Goal: Task Accomplishment & Management: Manage account settings

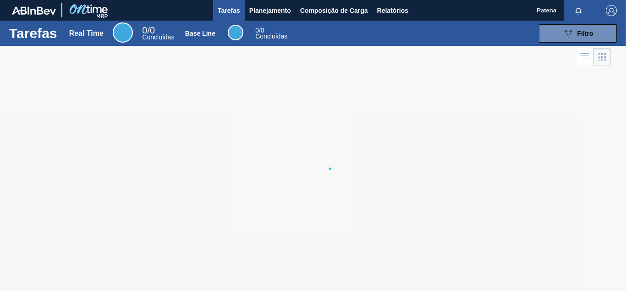
click at [449, 129] on div at bounding box center [313, 168] width 626 height 245
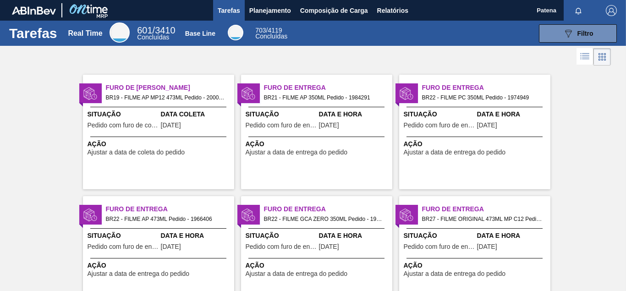
click at [321, 120] on div "Data e Hora [DATE]" at bounding box center [354, 120] width 71 height 22
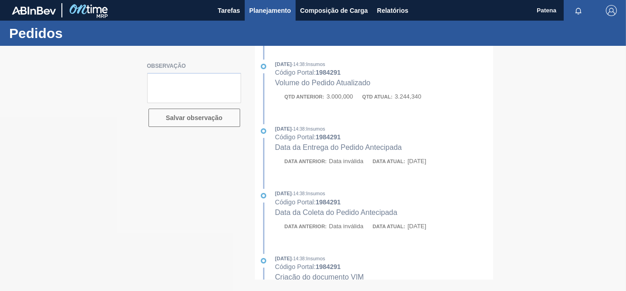
click at [265, 10] on span "Planejamento" at bounding box center [270, 10] width 42 height 11
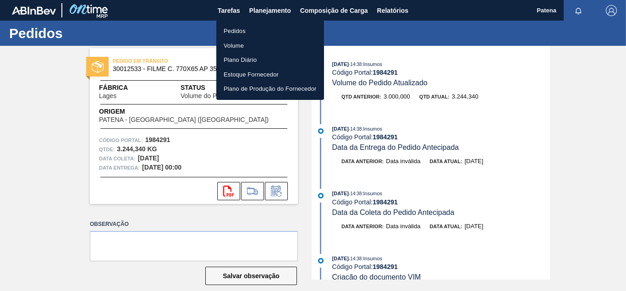
click at [244, 30] on li "Pedidos" at bounding box center [270, 31] width 108 height 15
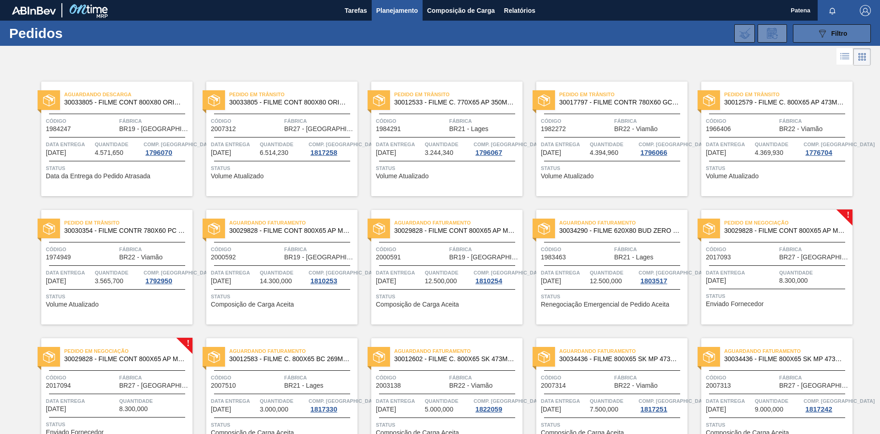
click at [625, 31] on button "089F7B8B-B2A5-4AFE-B5C0-19BA573D28AC Filtro" at bounding box center [832, 33] width 78 height 18
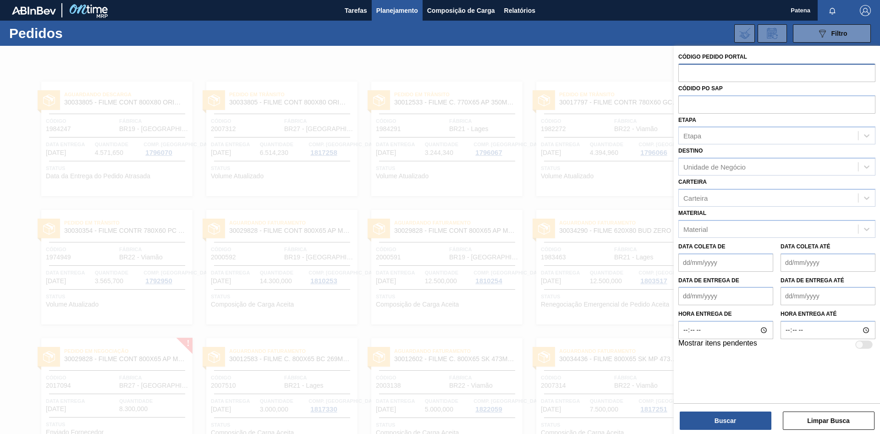
click at [625, 71] on input "text" at bounding box center [776, 72] width 197 height 17
type input "2003138"
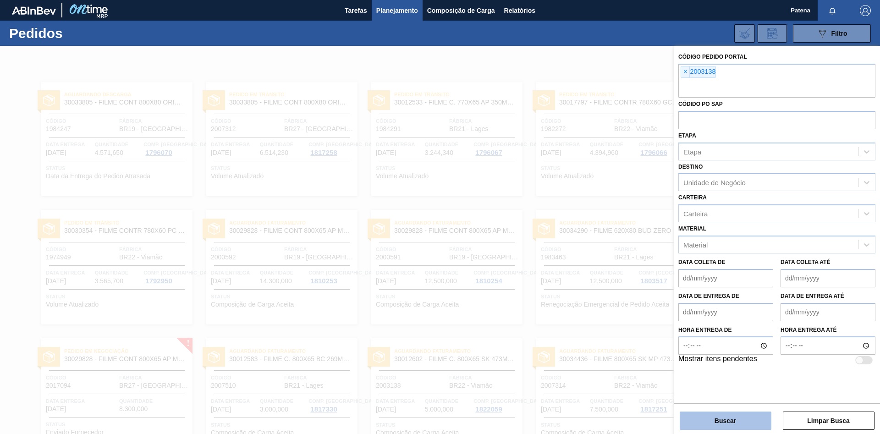
click at [625, 290] on button "Buscar" at bounding box center [725, 420] width 92 height 18
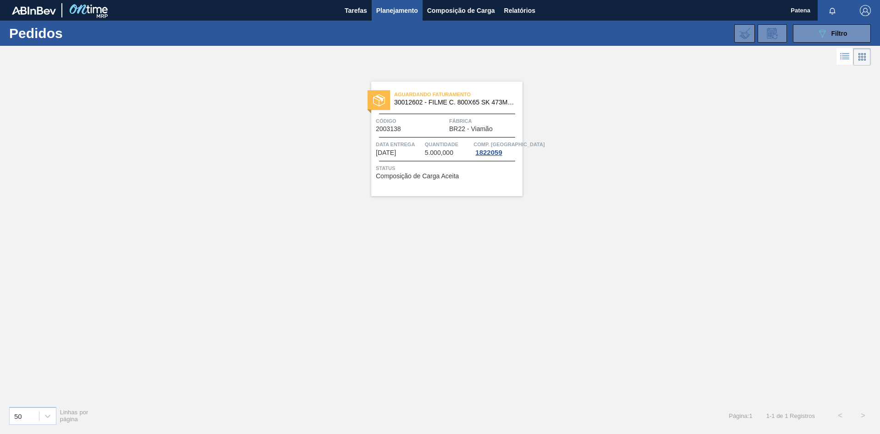
click at [419, 123] on span "Código" at bounding box center [411, 120] width 71 height 9
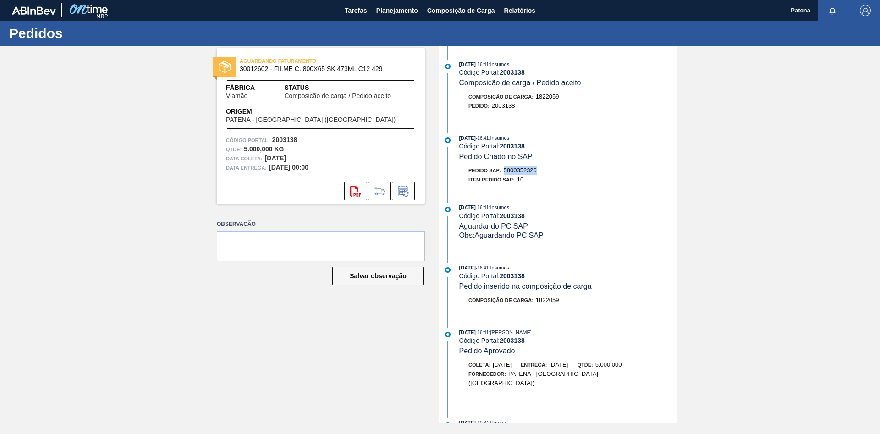
drag, startPoint x: 539, startPoint y: 171, endPoint x: 506, endPoint y: 174, distance: 32.6
click at [506, 174] on div "Pedido SAP: 5800352326" at bounding box center [568, 170] width 218 height 9
copy span "5800352326"
click at [394, 11] on span "Planejamento" at bounding box center [397, 10] width 42 height 11
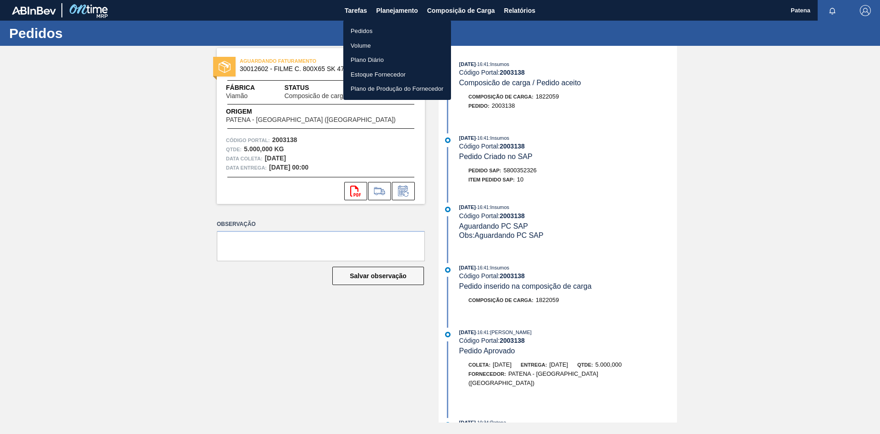
drag, startPoint x: 421, startPoint y: 31, endPoint x: 508, endPoint y: 40, distance: 87.5
click at [420, 31] on li "Pedidos" at bounding box center [397, 31] width 108 height 15
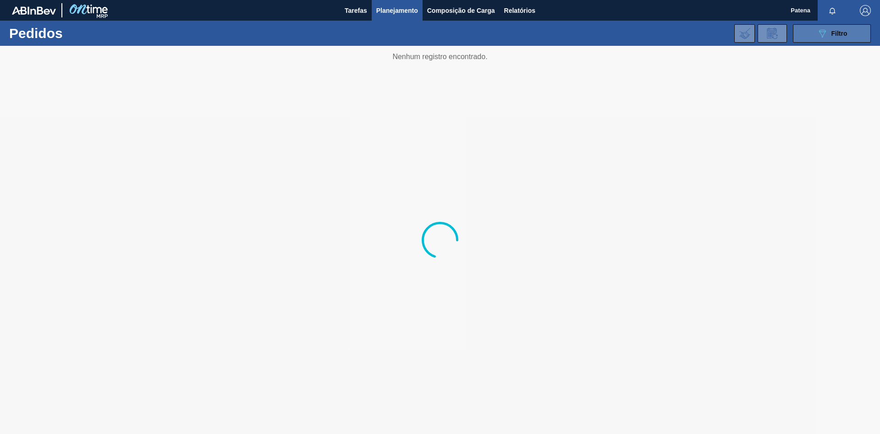
drag, startPoint x: 827, startPoint y: 36, endPoint x: 792, endPoint y: 54, distance: 39.7
click at [625, 36] on div "089F7B8B-B2A5-4AFE-B5C0-19BA573D28AC Filtro" at bounding box center [831, 33] width 31 height 11
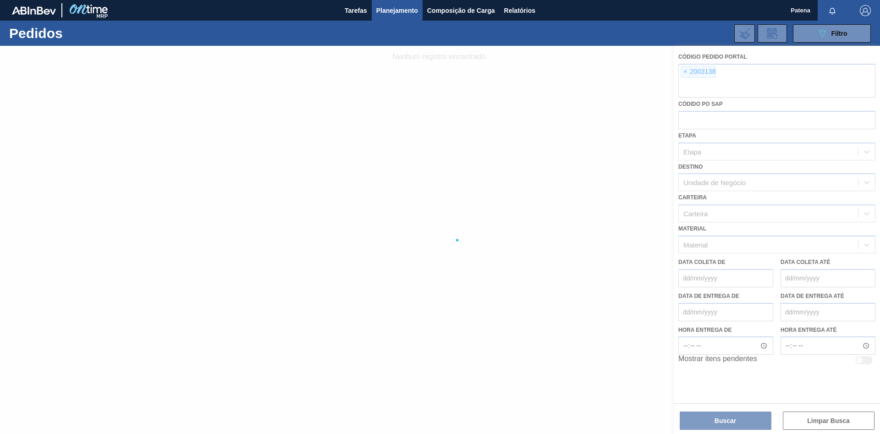
click at [625, 71] on div at bounding box center [440, 240] width 880 height 388
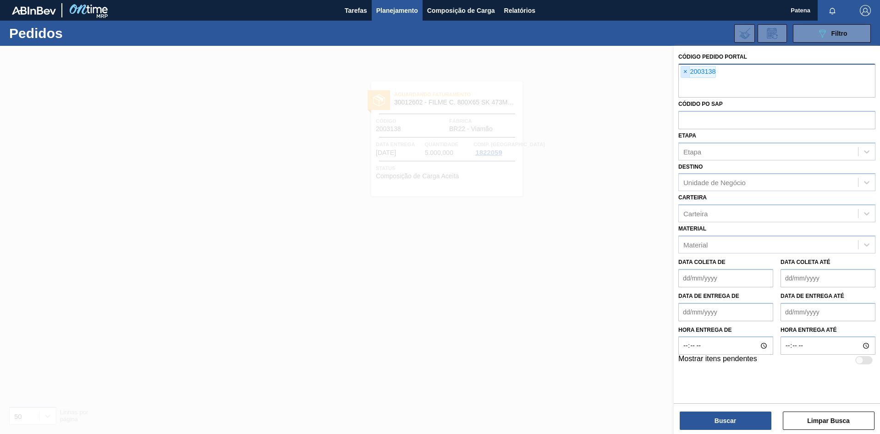
click at [625, 72] on span "×" at bounding box center [685, 71] width 9 height 11
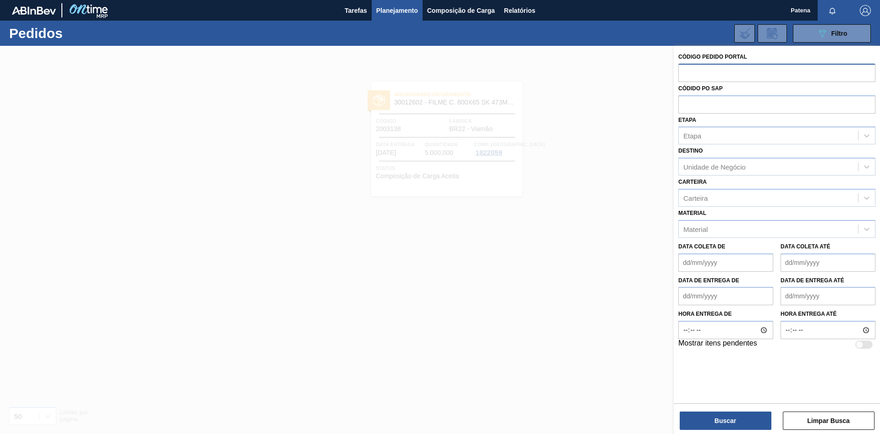
click at [625, 72] on input "text" at bounding box center [776, 72] width 197 height 17
type input "2017094"
click at [625, 290] on button "Buscar" at bounding box center [725, 420] width 92 height 18
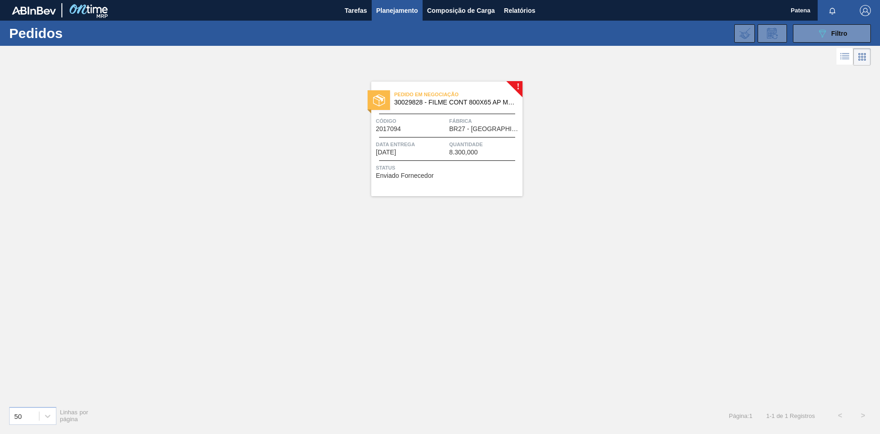
click at [421, 129] on div "Código 2017094" at bounding box center [411, 124] width 71 height 16
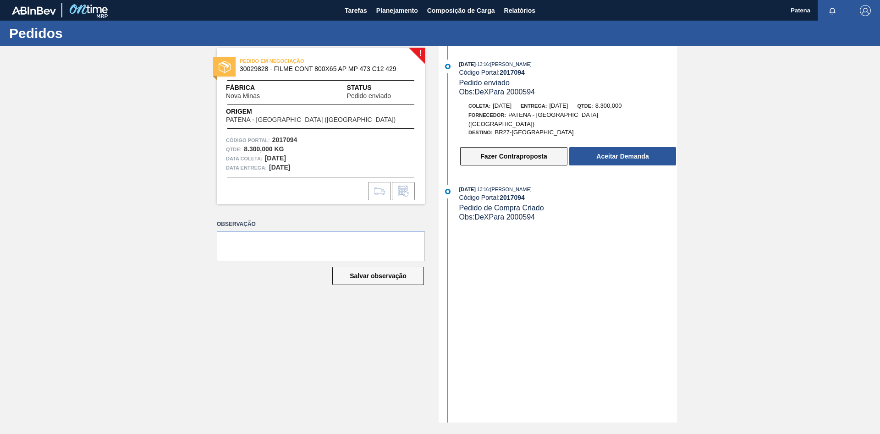
click at [532, 149] on button "Fazer Contraproposta" at bounding box center [513, 156] width 107 height 18
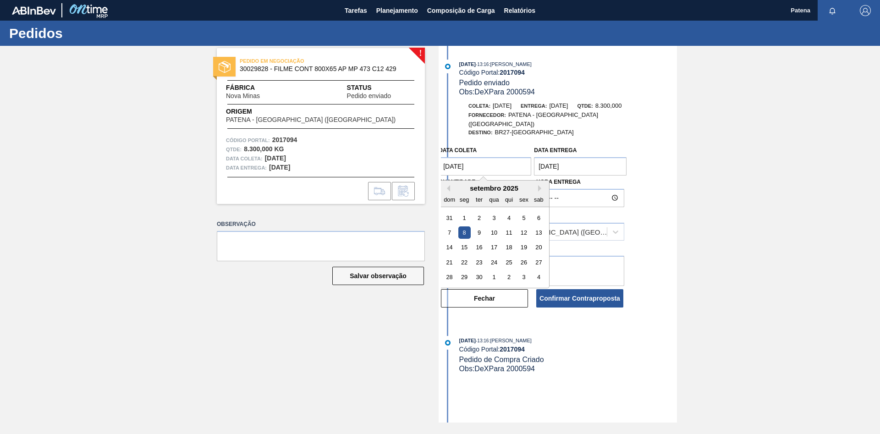
drag, startPoint x: 492, startPoint y: 162, endPoint x: 417, endPoint y: 159, distance: 74.3
click at [438, 159] on coleta "[DATE]" at bounding box center [484, 166] width 93 height 18
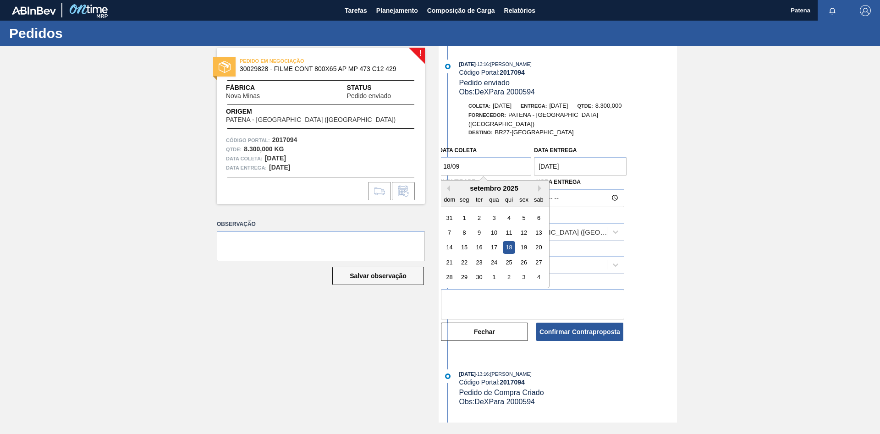
type coleta "[DATE]"
click at [596, 159] on entrega "[DATE]" at bounding box center [580, 166] width 93 height 18
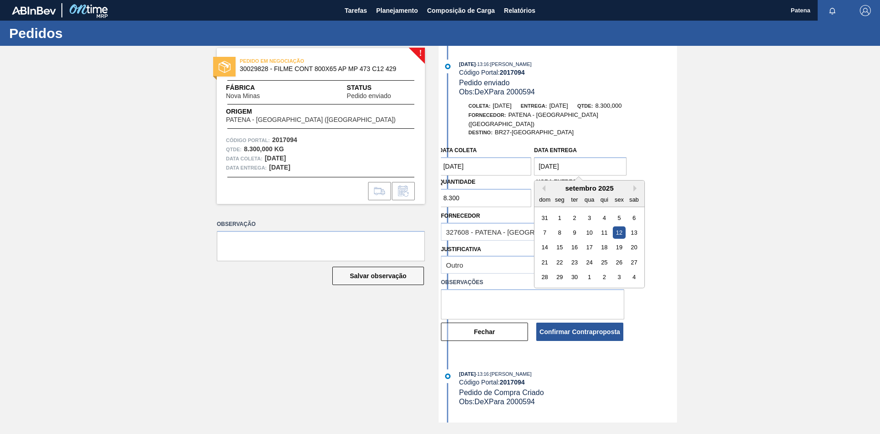
drag, startPoint x: 594, startPoint y: 160, endPoint x: 528, endPoint y: 159, distance: 66.4
click at [534, 159] on entrega "[DATE]" at bounding box center [580, 166] width 93 height 18
type entrega "[DATE]"
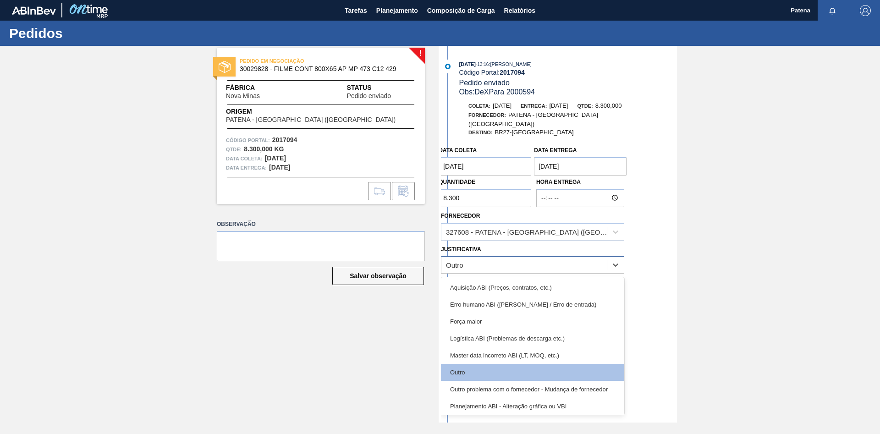
click at [488, 258] on div "Outro" at bounding box center [523, 264] width 165 height 13
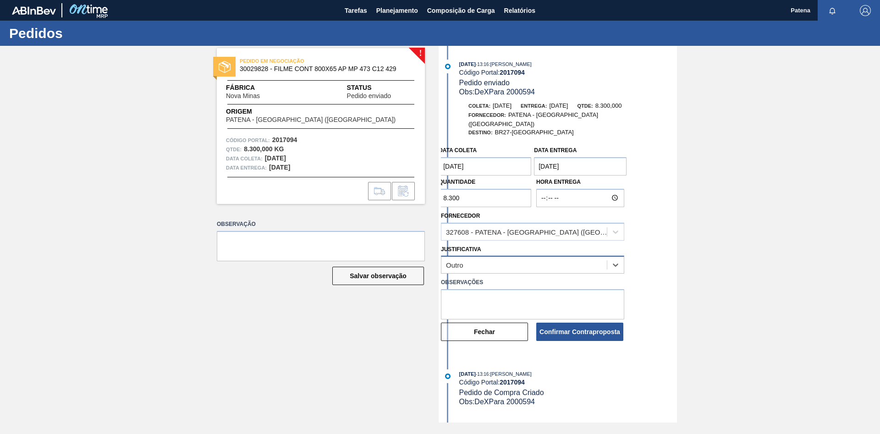
click at [487, 258] on div "Outro" at bounding box center [523, 264] width 165 height 13
click at [475, 289] on textarea at bounding box center [532, 304] width 183 height 30
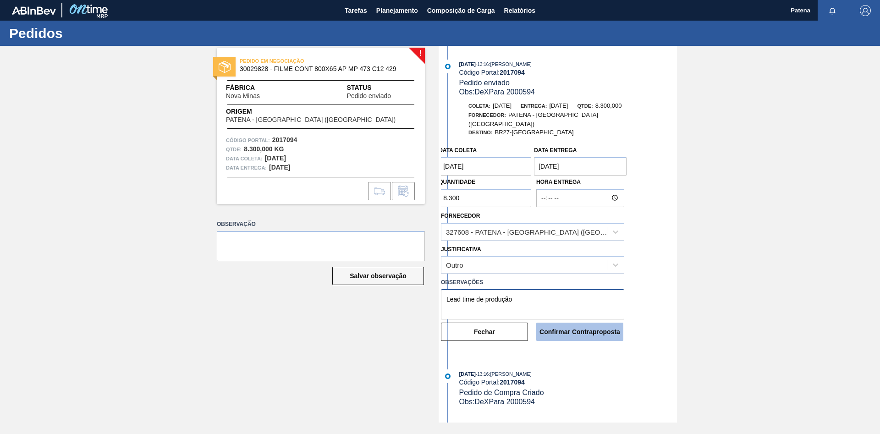
type textarea "Lead time de produção"
click at [566, 290] on button "Confirmar Contraproposta" at bounding box center [579, 332] width 87 height 18
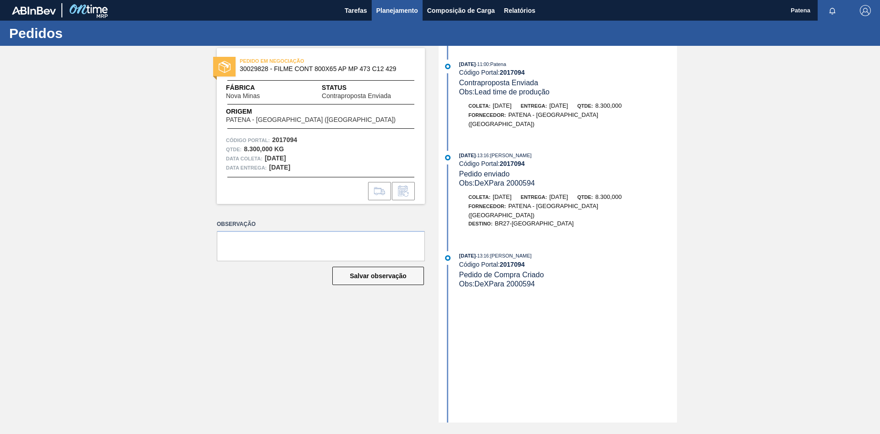
click at [388, 9] on span "Planejamento" at bounding box center [397, 10] width 42 height 11
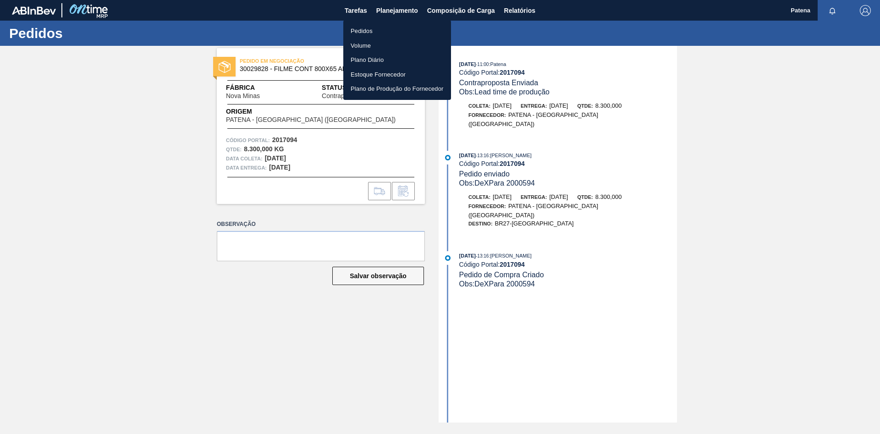
click at [379, 27] on li "Pedidos" at bounding box center [397, 31] width 108 height 15
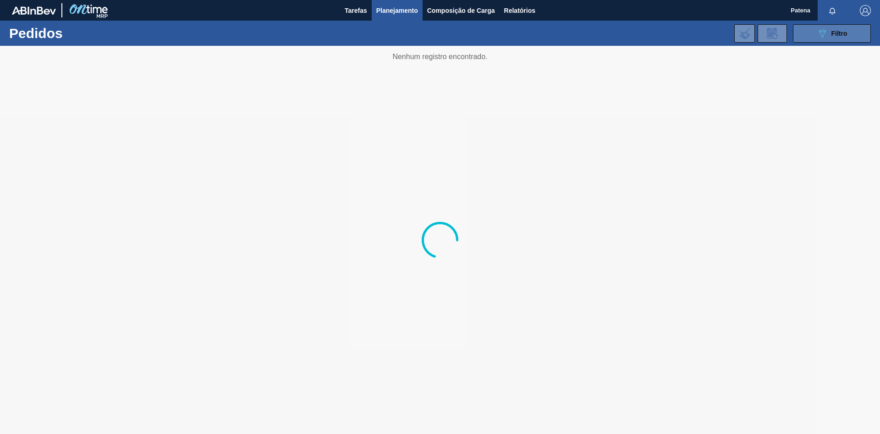
click at [625, 37] on button "089F7B8B-B2A5-4AFE-B5C0-19BA573D28AC Filtro" at bounding box center [832, 33] width 78 height 18
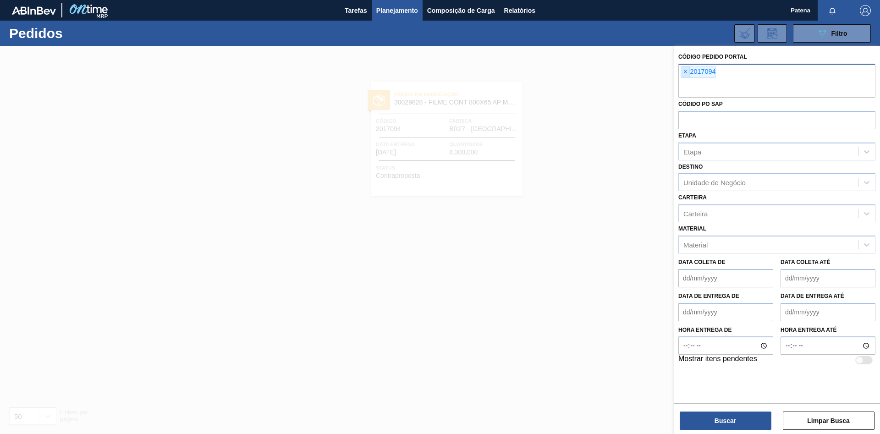
click at [625, 71] on span "×" at bounding box center [685, 71] width 9 height 11
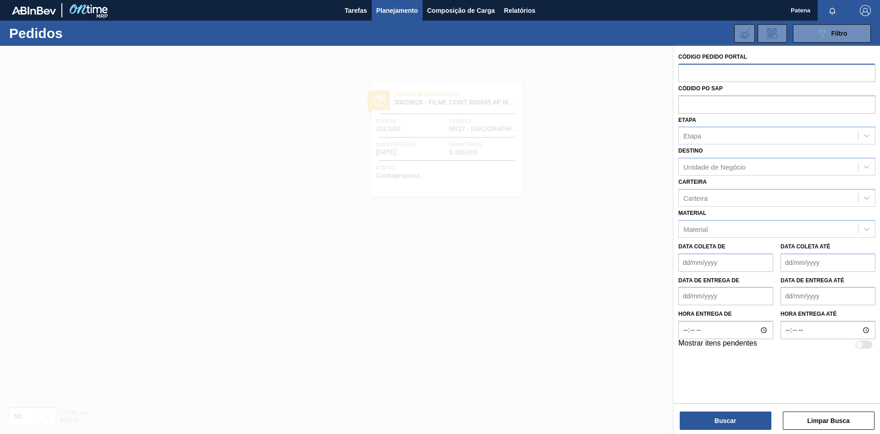
click at [625, 71] on input "text" at bounding box center [776, 72] width 197 height 17
type input "2017093"
click at [625, 290] on button "Buscar" at bounding box center [725, 420] width 92 height 18
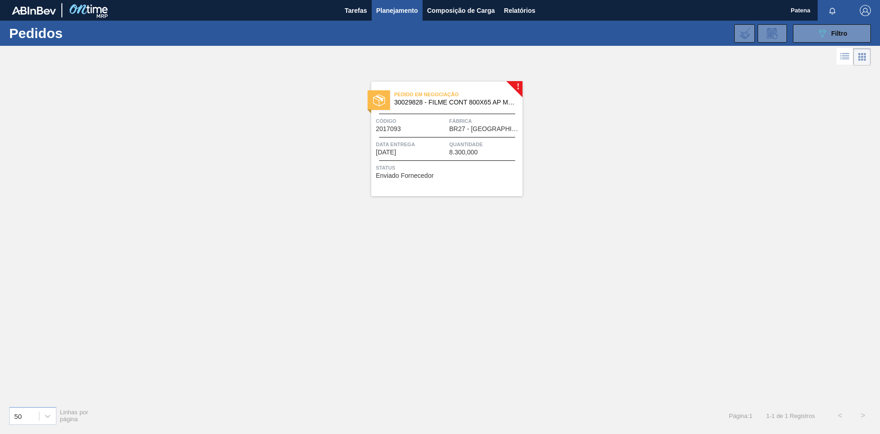
click at [437, 109] on div "Pedido em Negociação 30029828 - FILME CONT 800X65 AP MP 473 C12 429 Código 2017…" at bounding box center [446, 139] width 151 height 115
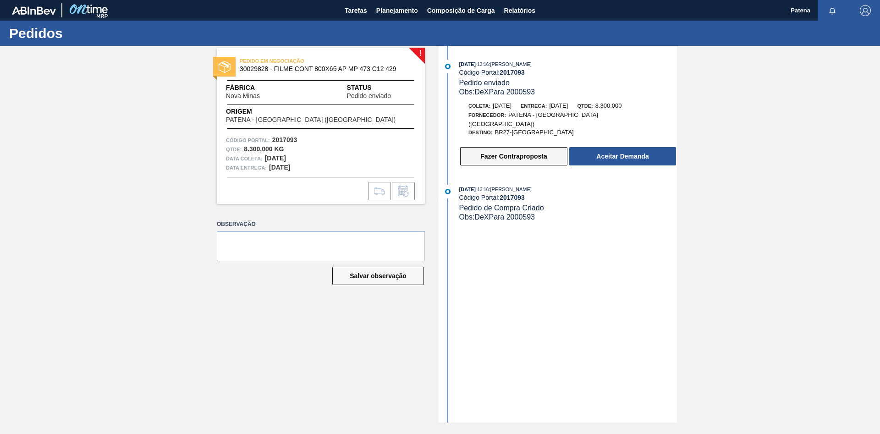
click at [504, 147] on button "Fazer Contraproposta" at bounding box center [513, 156] width 107 height 18
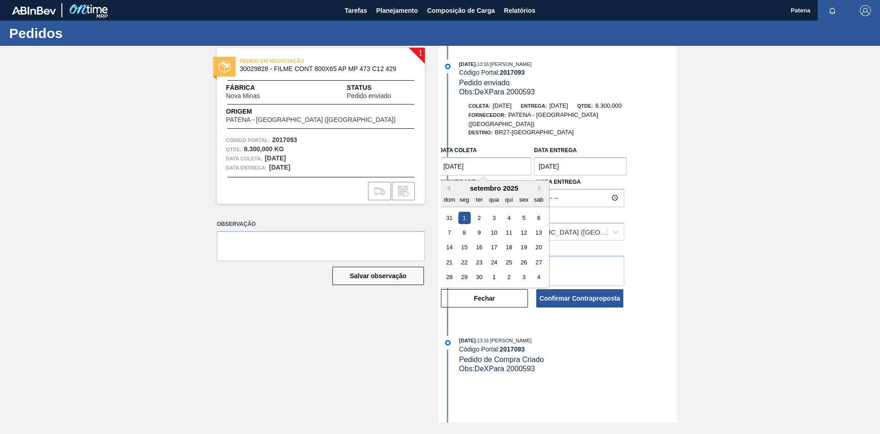
drag, startPoint x: 484, startPoint y: 163, endPoint x: 398, endPoint y: 165, distance: 86.6
click at [438, 165] on coleta "[DATE]" at bounding box center [484, 166] width 93 height 18
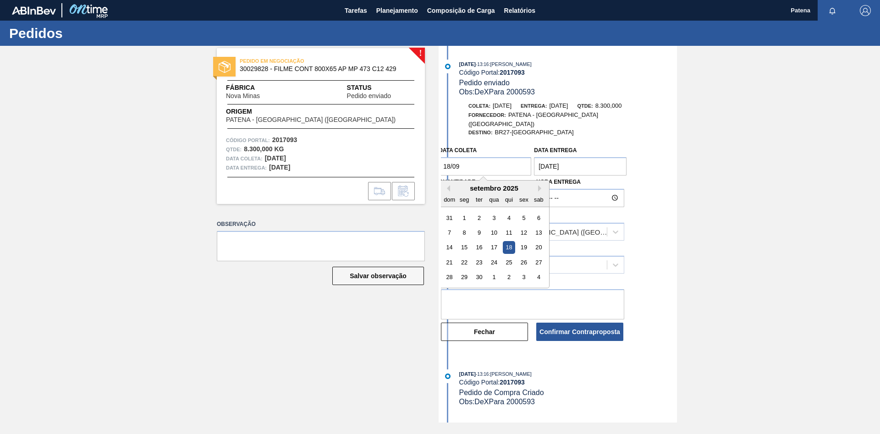
type coleta "[DATE]"
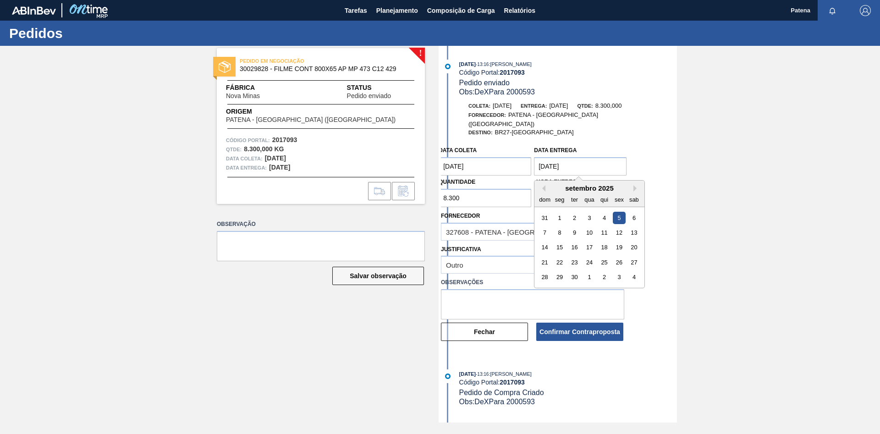
drag, startPoint x: 575, startPoint y: 164, endPoint x: 524, endPoint y: 167, distance: 51.4
click at [534, 167] on entrega "[DATE]" at bounding box center [580, 166] width 93 height 18
type entrega "[DATE]"
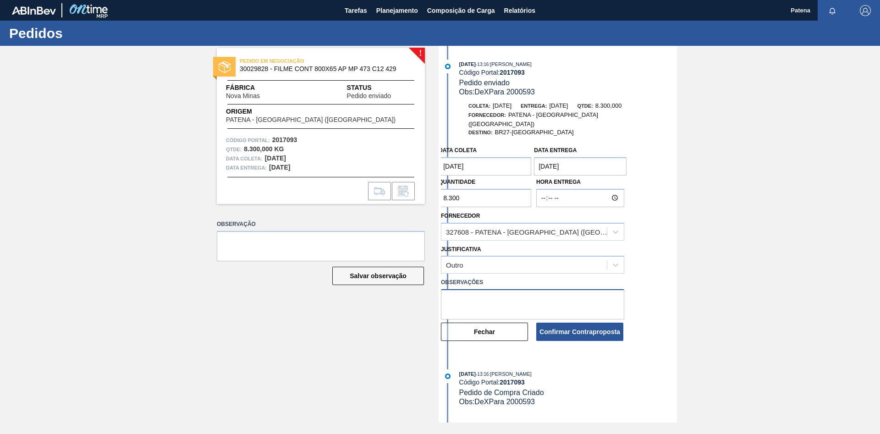
click at [483, 290] on textarea at bounding box center [532, 304] width 183 height 30
type textarea "lead time de produção"
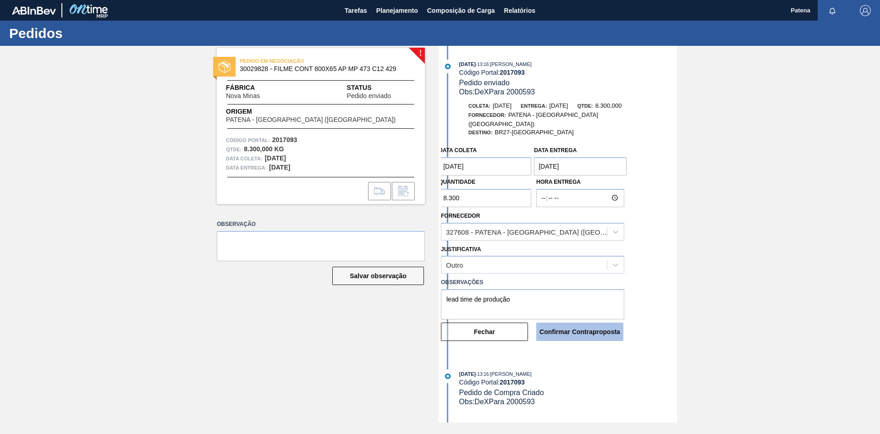
click at [580, 290] on button "Confirmar Contraproposta" at bounding box center [579, 332] width 87 height 18
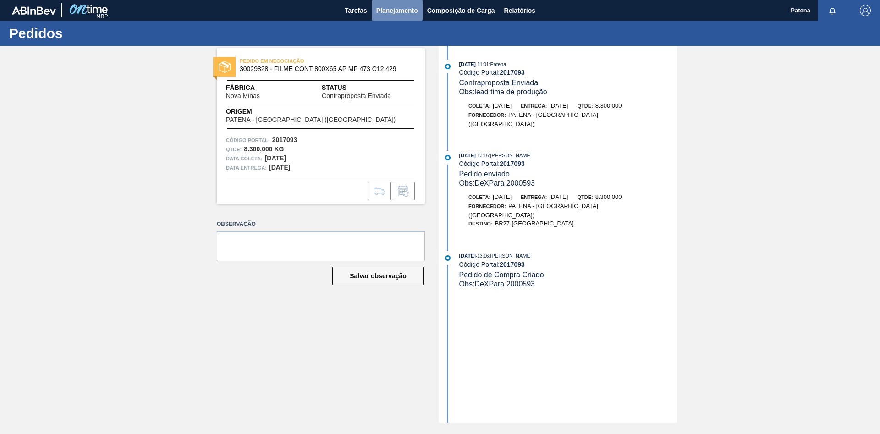
click at [397, 16] on button "Planejamento" at bounding box center [397, 10] width 51 height 21
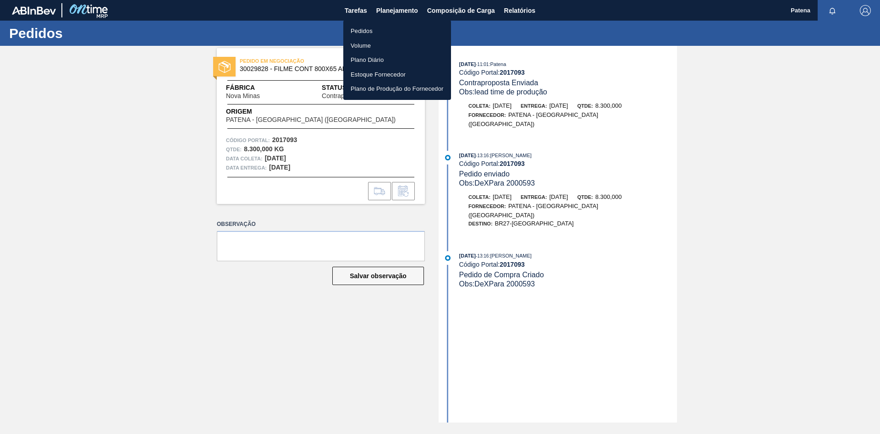
click at [387, 33] on li "Pedidos" at bounding box center [397, 31] width 108 height 15
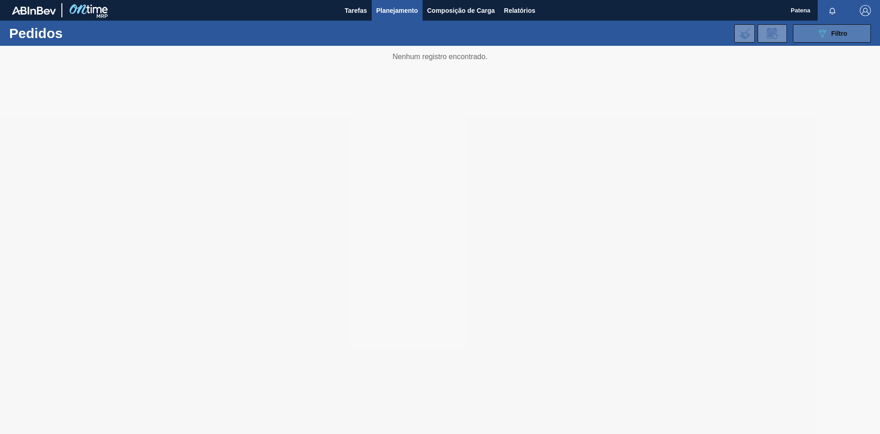
click at [625, 33] on icon "089F7B8B-B2A5-4AFE-B5C0-19BA573D28AC" at bounding box center [821, 33] width 11 height 11
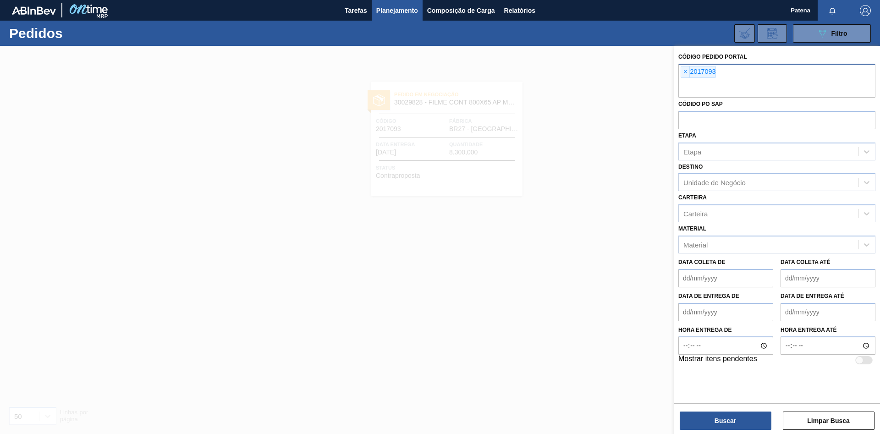
drag, startPoint x: 684, startPoint y: 73, endPoint x: 719, endPoint y: 77, distance: 34.7
click at [625, 73] on span "×" at bounding box center [685, 71] width 9 height 11
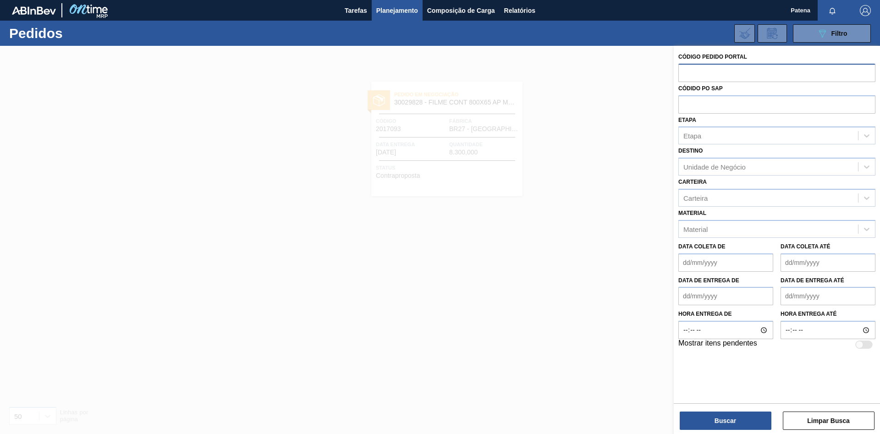
click at [625, 77] on input "text" at bounding box center [776, 72] width 197 height 17
type input "2017095"
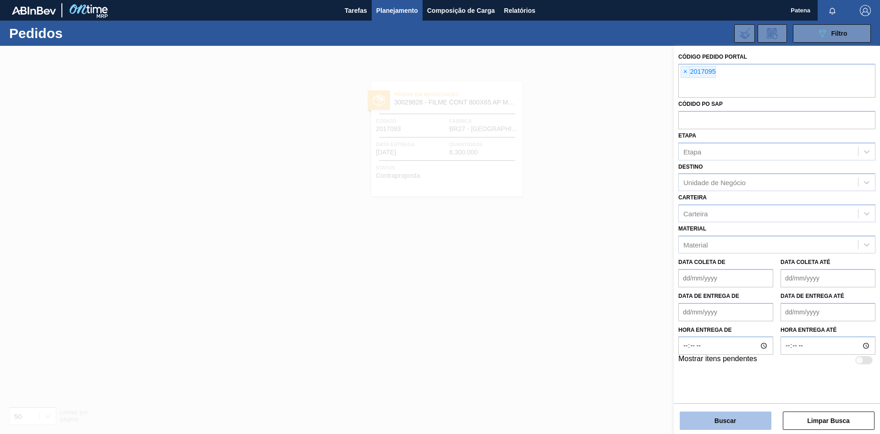
click at [625, 290] on button "Buscar" at bounding box center [725, 420] width 92 height 18
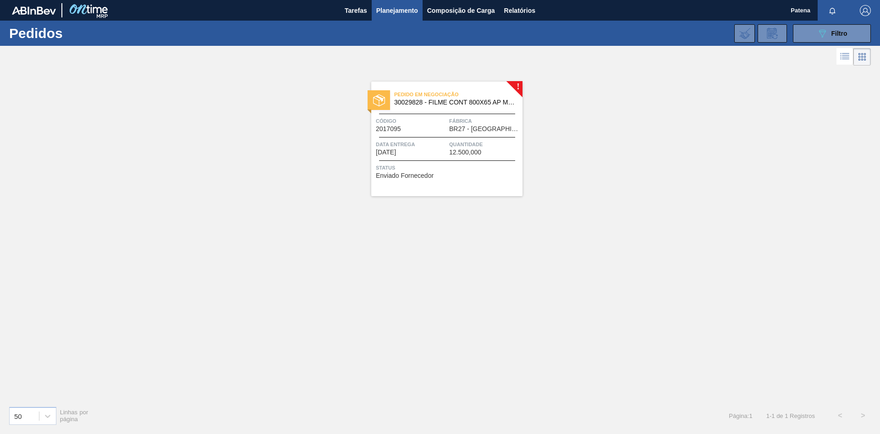
click at [411, 133] on div "Pedido em Negociação 30029828 - FILME CONT 800X65 AP MP 473 C12 429 Código 2017…" at bounding box center [446, 139] width 151 height 115
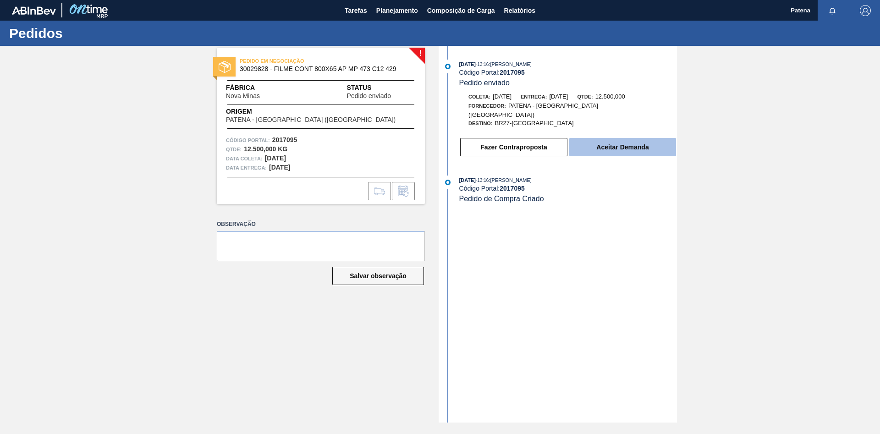
click at [625, 143] on button "Aceitar Demanda" at bounding box center [622, 147] width 107 height 18
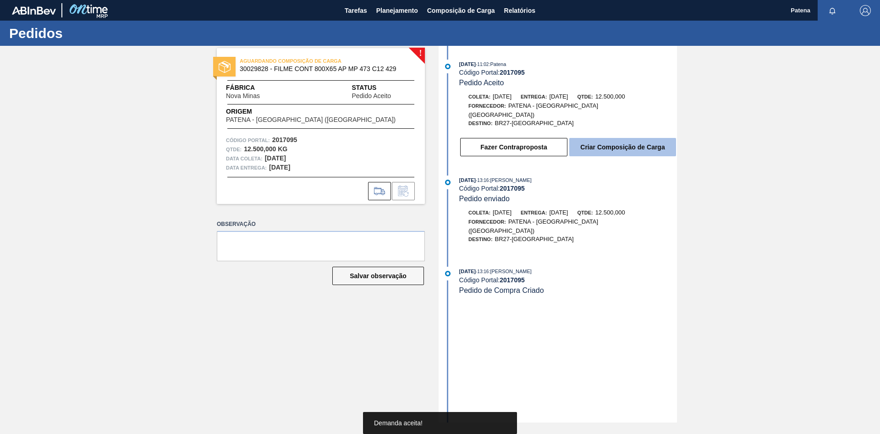
click at [625, 138] on button "Criar Composição de Carga" at bounding box center [622, 147] width 107 height 18
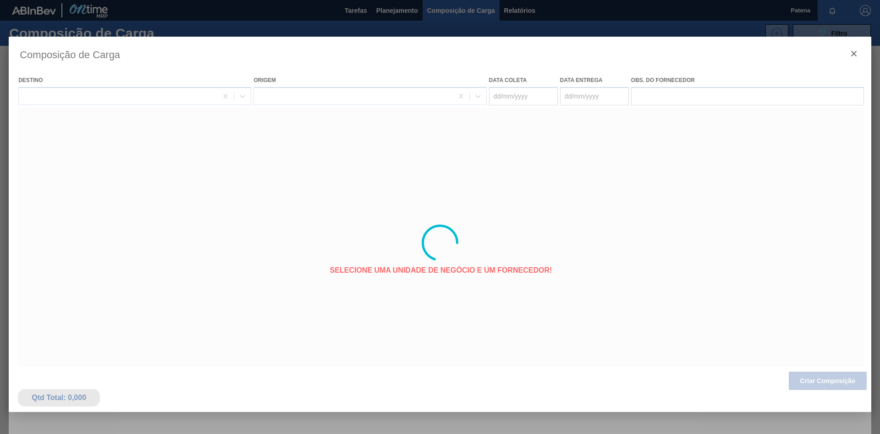
type coleta "[DATE]"
type entrega "[DATE]"
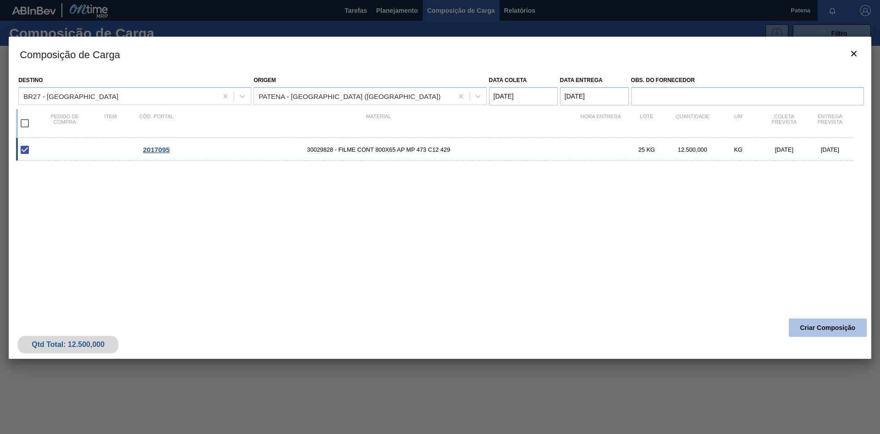
click at [625, 290] on button "Criar Composição" at bounding box center [827, 327] width 78 height 18
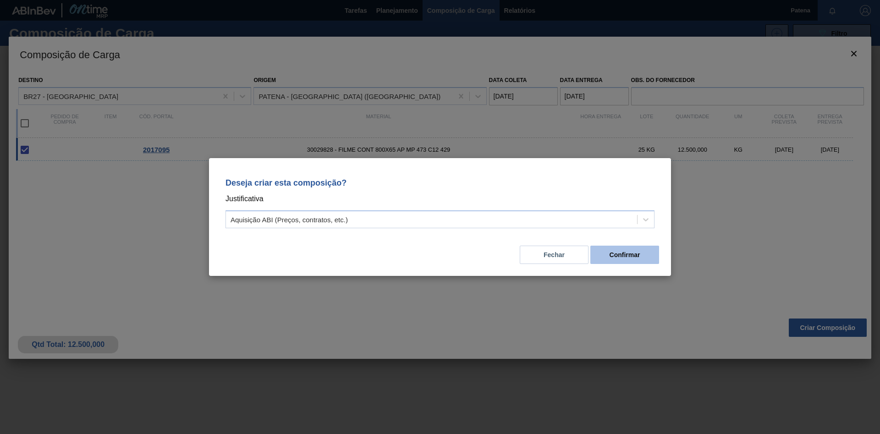
click at [625, 253] on button "Confirmar" at bounding box center [624, 255] width 69 height 18
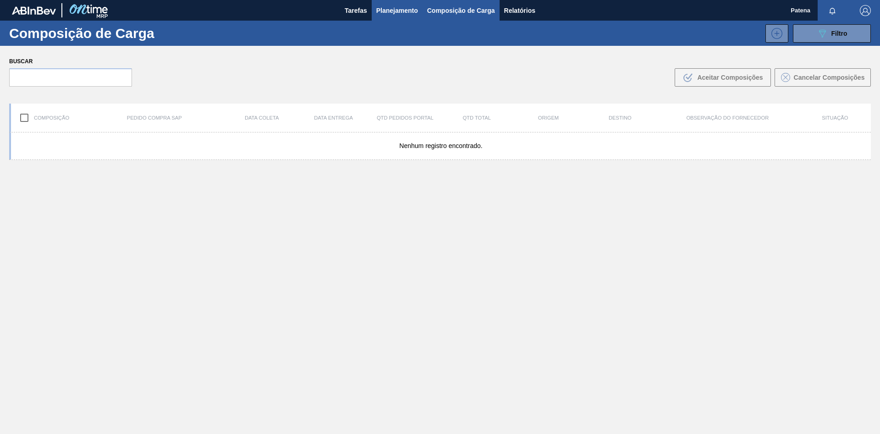
click at [401, 5] on span "Planejamento" at bounding box center [397, 10] width 42 height 11
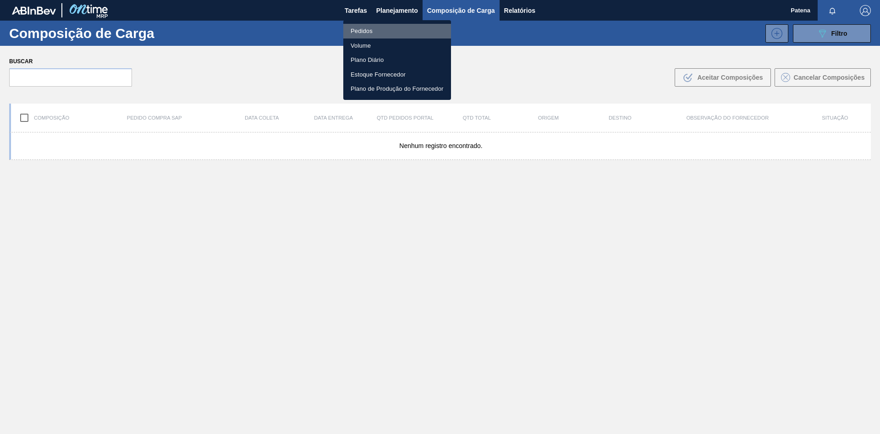
click at [379, 27] on li "Pedidos" at bounding box center [397, 31] width 108 height 15
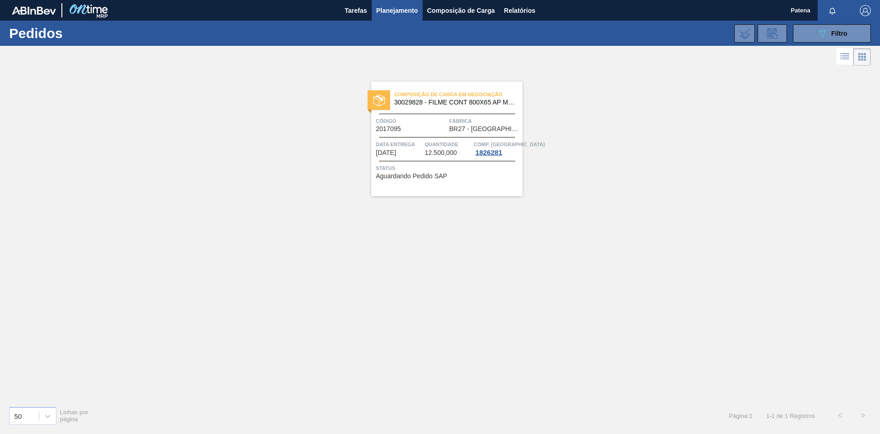
click at [428, 119] on span "Código" at bounding box center [411, 120] width 71 height 9
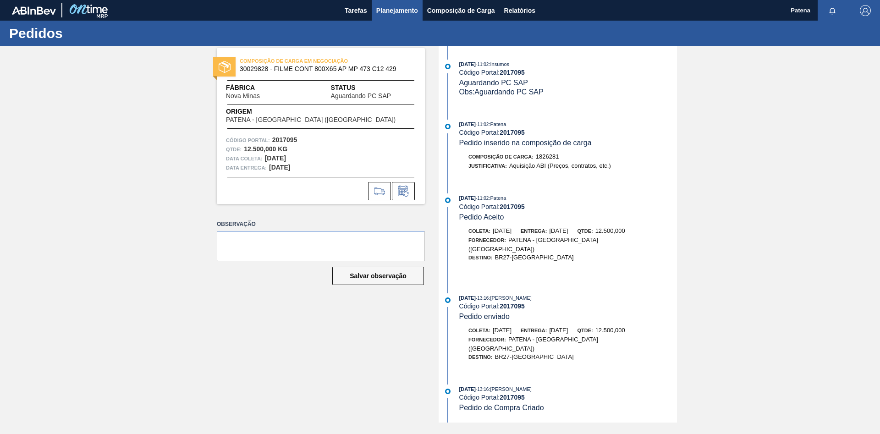
click at [381, 12] on span "Planejamento" at bounding box center [397, 10] width 42 height 11
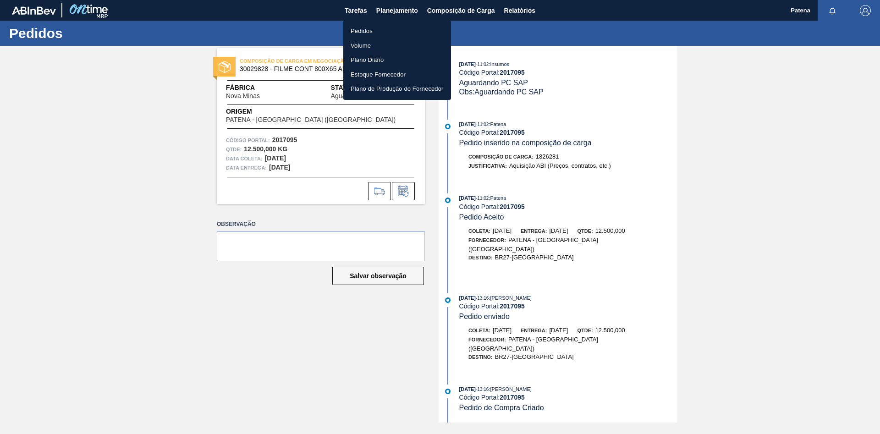
click at [369, 32] on li "Pedidos" at bounding box center [397, 31] width 108 height 15
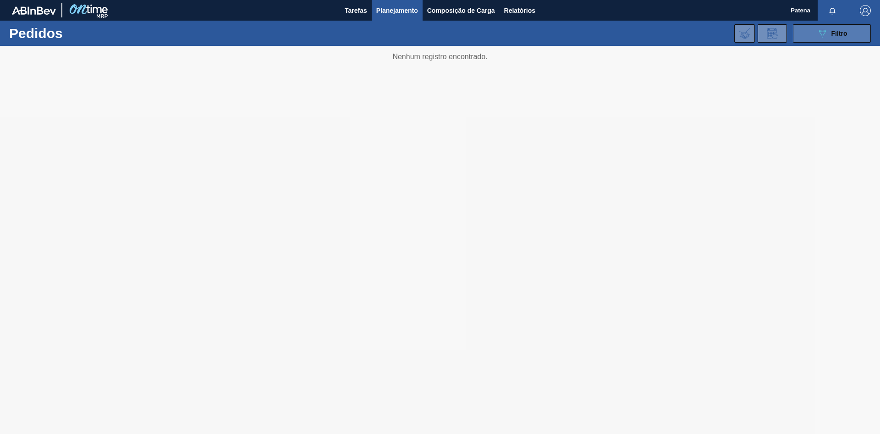
click at [625, 40] on button "089F7B8B-B2A5-4AFE-B5C0-19BA573D28AC Filtro" at bounding box center [832, 33] width 78 height 18
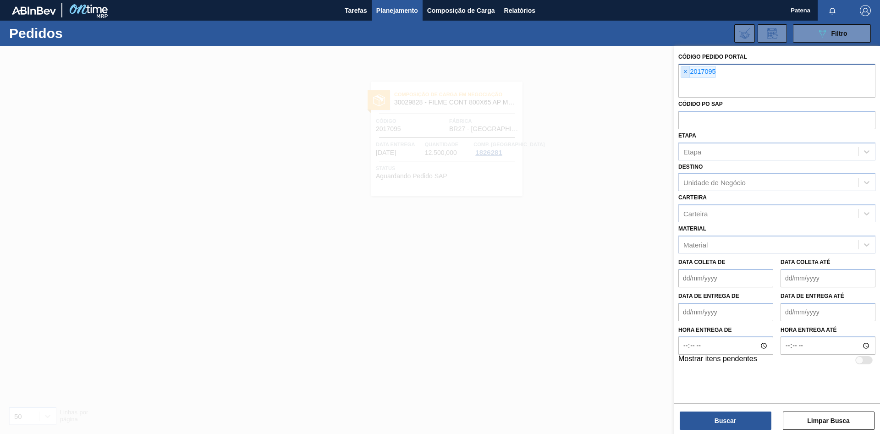
click at [625, 72] on span "×" at bounding box center [685, 71] width 9 height 11
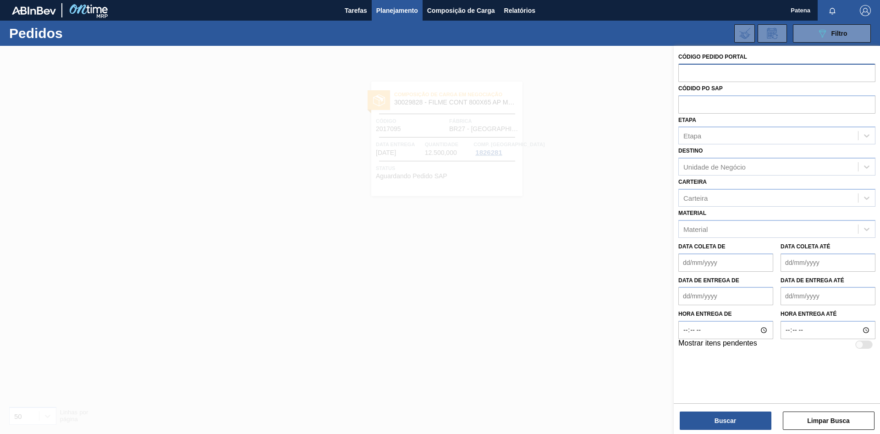
click at [625, 76] on input "text" at bounding box center [776, 72] width 197 height 17
type input "2017095"
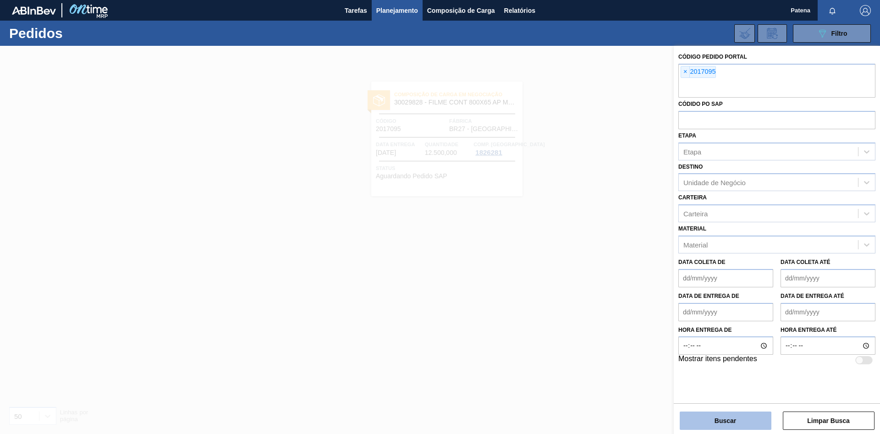
click at [625, 290] on button "Buscar" at bounding box center [725, 420] width 92 height 18
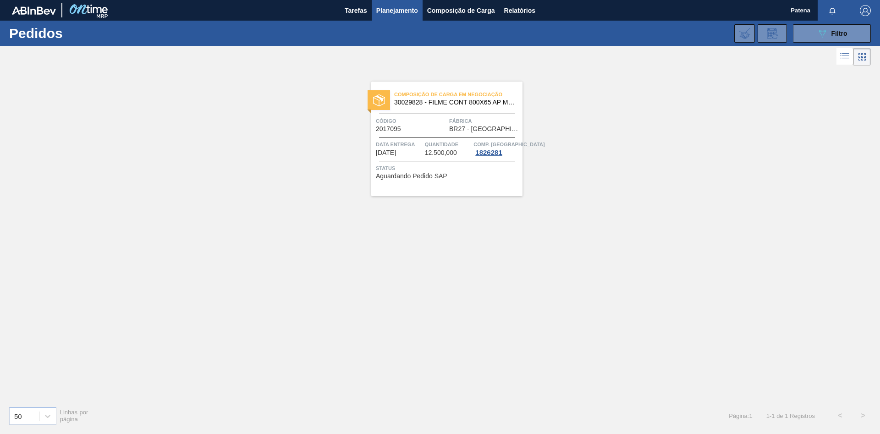
click at [413, 124] on span "Código" at bounding box center [411, 120] width 71 height 9
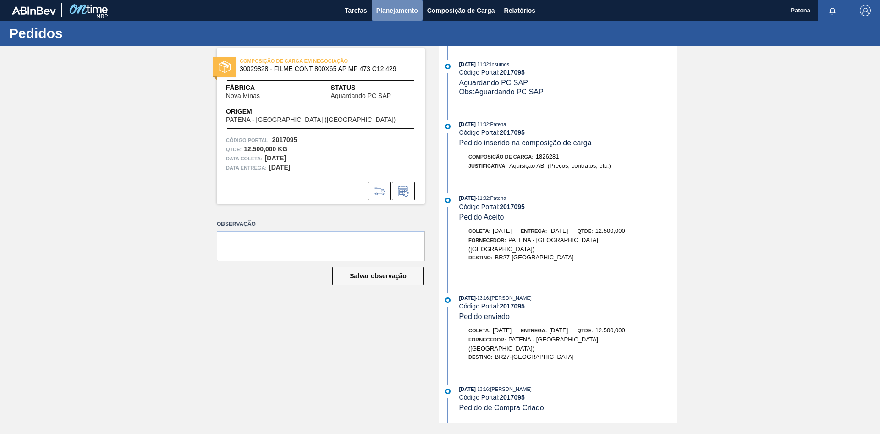
click at [392, 12] on span "Planejamento" at bounding box center [397, 10] width 42 height 11
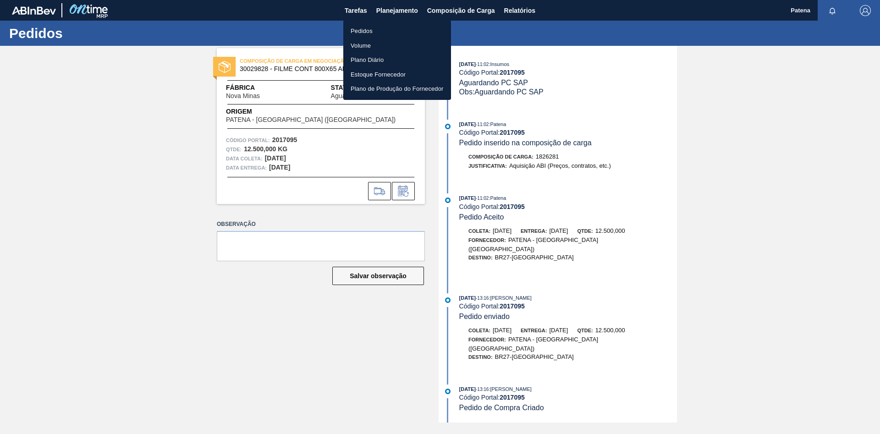
click at [373, 29] on li "Pedidos" at bounding box center [397, 31] width 108 height 15
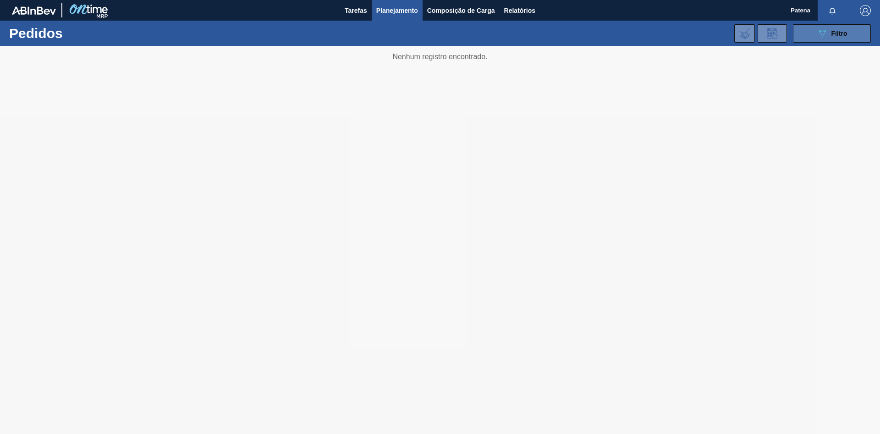
click at [625, 33] on icon at bounding box center [822, 34] width 7 height 8
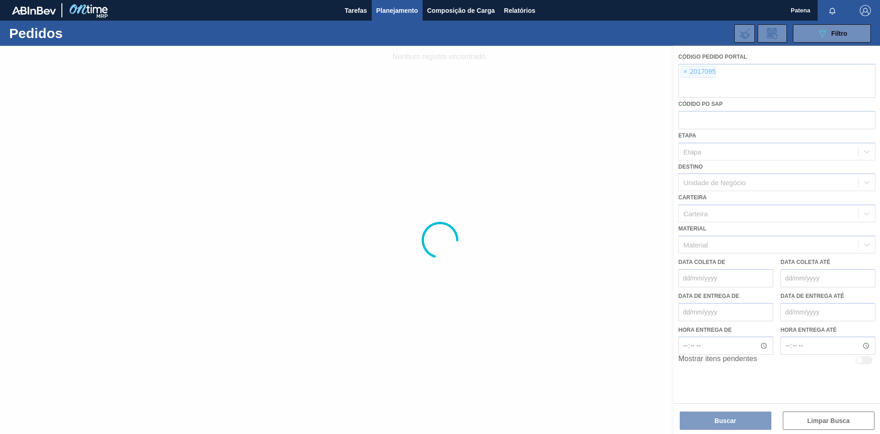
click at [625, 73] on div at bounding box center [440, 240] width 880 height 388
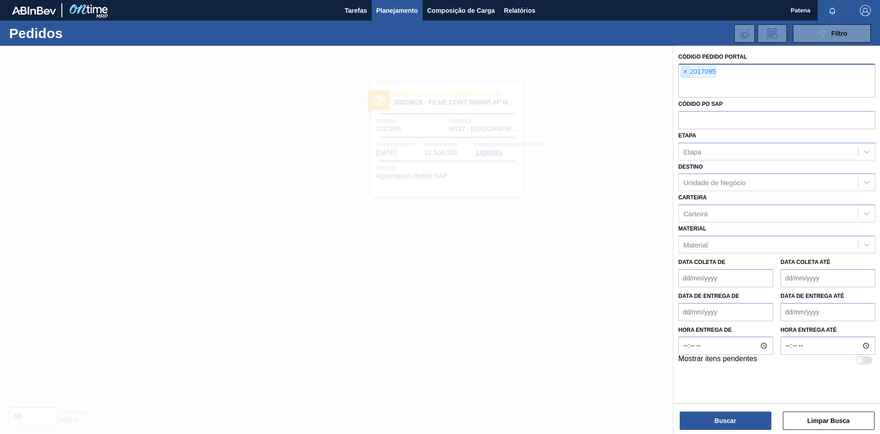
click at [625, 73] on span "×" at bounding box center [685, 71] width 9 height 11
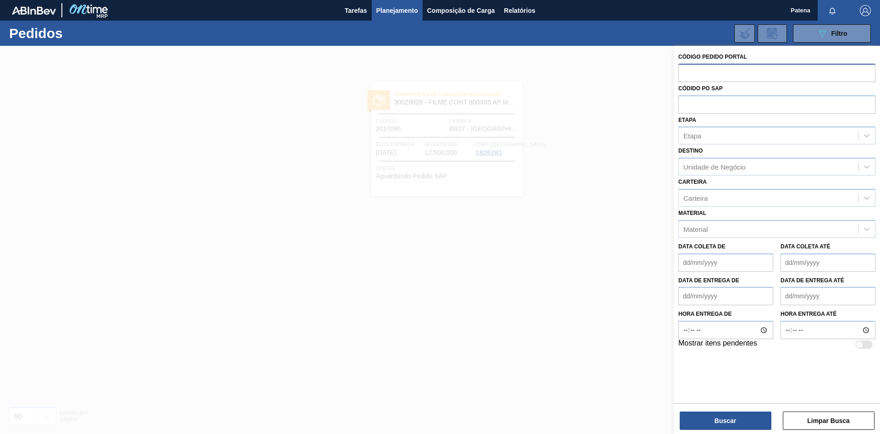
click at [625, 76] on input "text" at bounding box center [776, 72] width 197 height 17
type input "2016935"
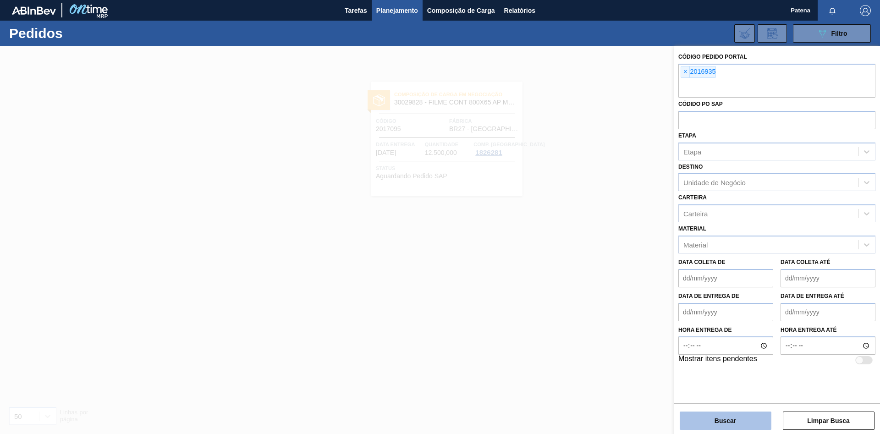
click at [625, 290] on button "Buscar" at bounding box center [725, 420] width 92 height 18
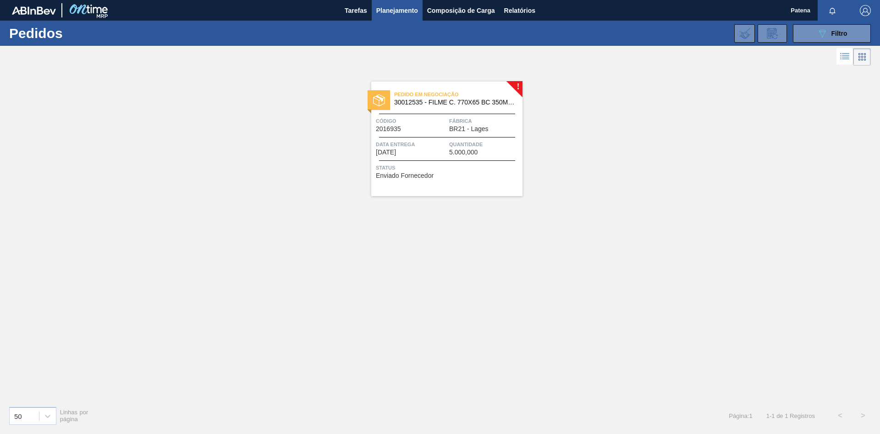
click at [424, 121] on span "Código" at bounding box center [411, 120] width 71 height 9
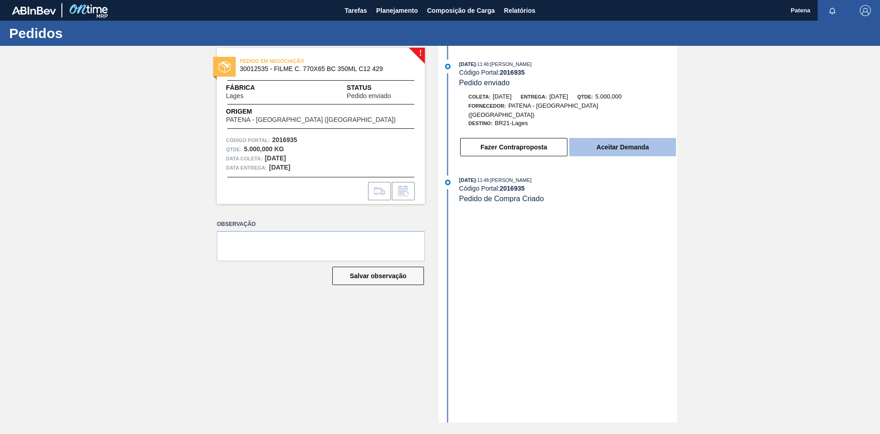
click at [600, 142] on button "Aceitar Demanda" at bounding box center [622, 147] width 107 height 18
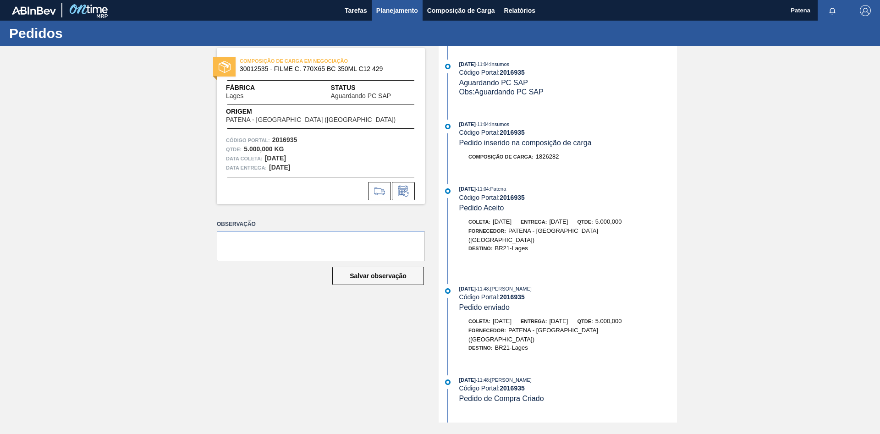
click at [391, 14] on span "Planejamento" at bounding box center [397, 10] width 42 height 11
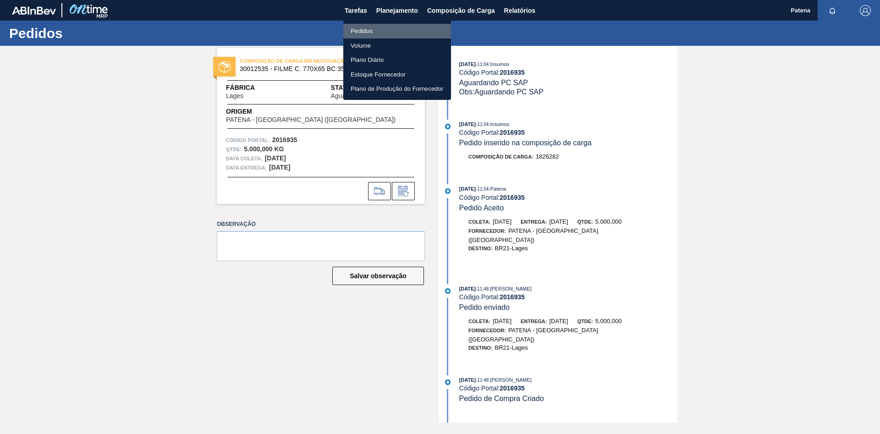
click at [373, 29] on li "Pedidos" at bounding box center [397, 31] width 108 height 15
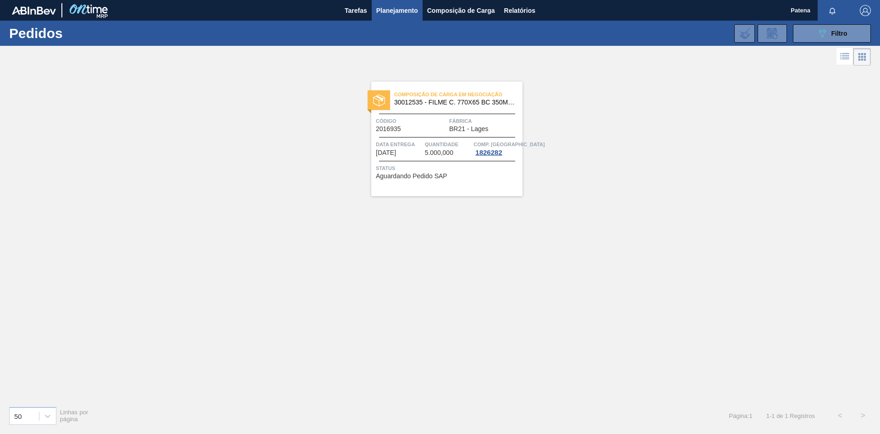
click at [434, 255] on div "Composição de Carga em Negociação 30012535 - FILME C. 770X65 BC 350ML C12 429 C…" at bounding box center [440, 233] width 880 height 331
click at [361, 263] on div "Composição de Carga em Negociação 30012535 - FILME C. 770X65 BC 350ML C12 429 C…" at bounding box center [440, 233] width 880 height 331
click at [361, 13] on span "Tarefas" at bounding box center [356, 10] width 22 height 11
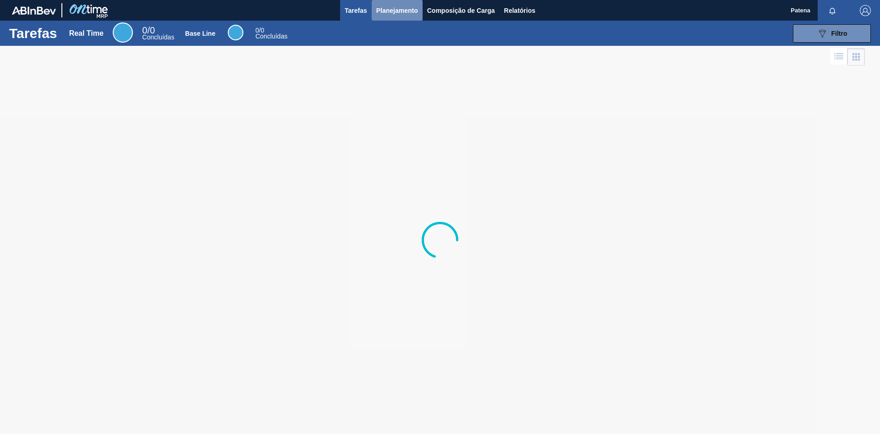
click at [403, 14] on span "Planejamento" at bounding box center [397, 10] width 42 height 11
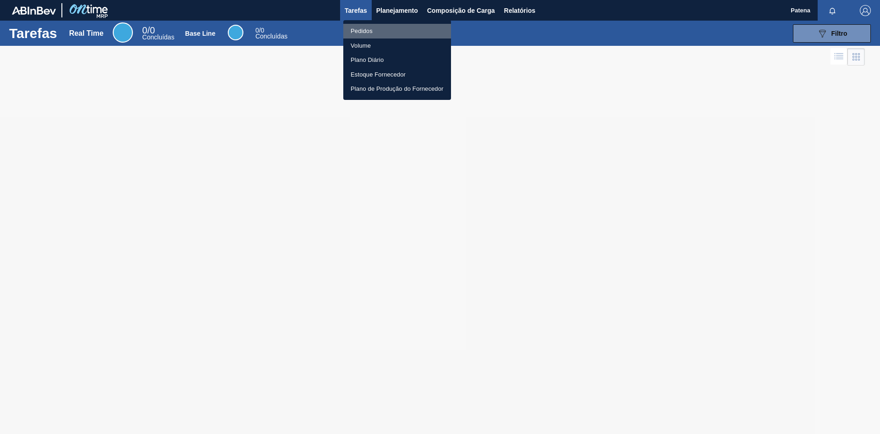
click at [384, 28] on li "Pedidos" at bounding box center [397, 31] width 108 height 15
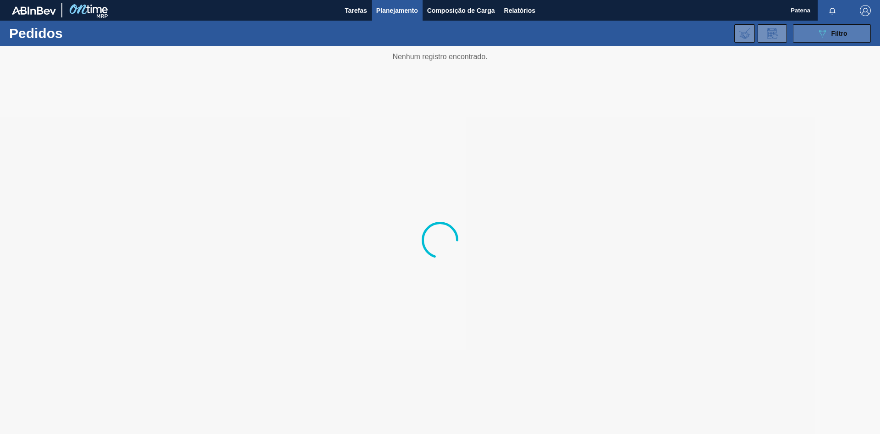
click at [625, 33] on icon "089F7B8B-B2A5-4AFE-B5C0-19BA573D28AC" at bounding box center [821, 33] width 11 height 11
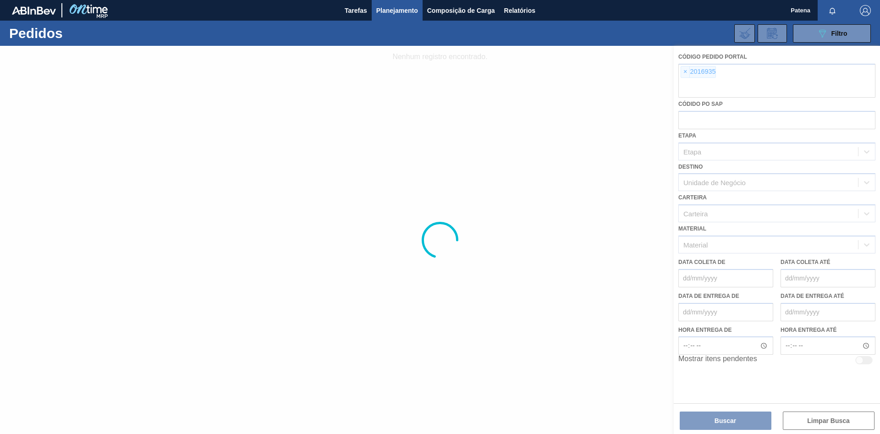
click at [625, 73] on div at bounding box center [440, 240] width 880 height 388
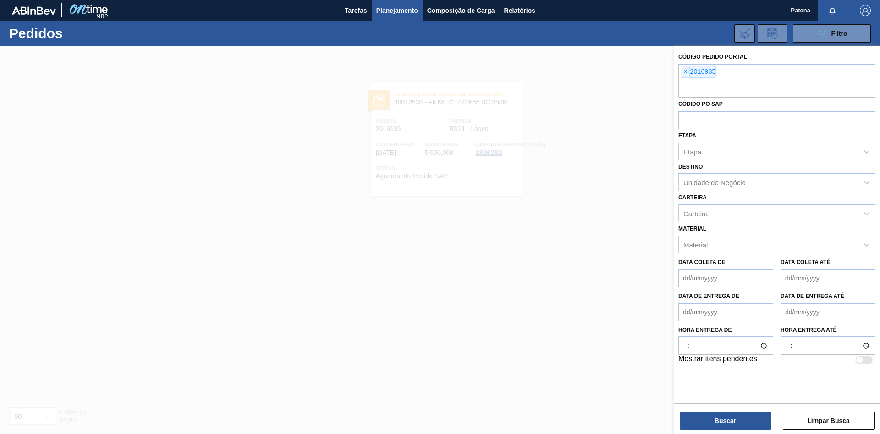
click at [625, 70] on span "×" at bounding box center [685, 71] width 9 height 11
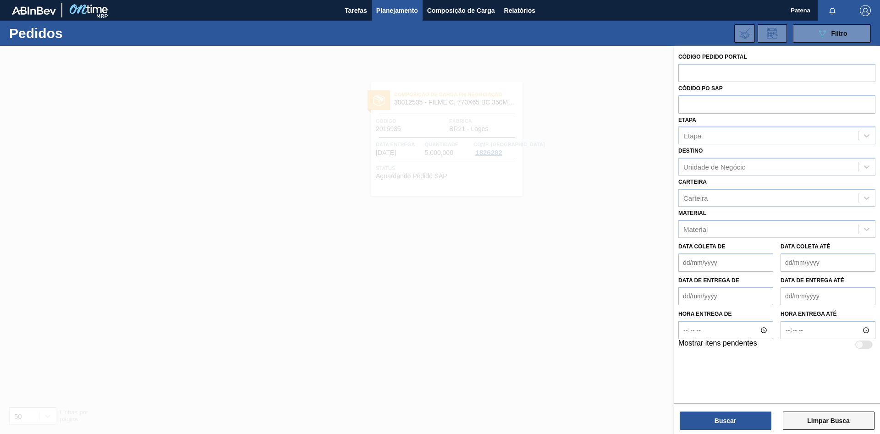
click at [625, 290] on button "Limpar Busca" at bounding box center [828, 420] width 92 height 18
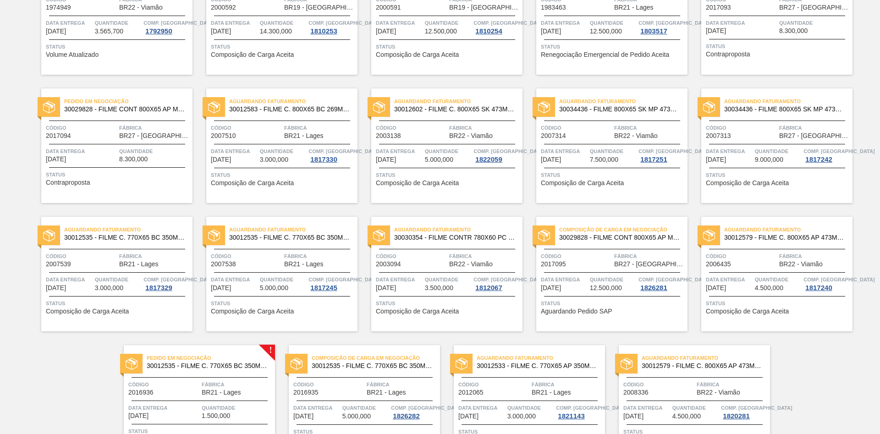
scroll to position [309, 0]
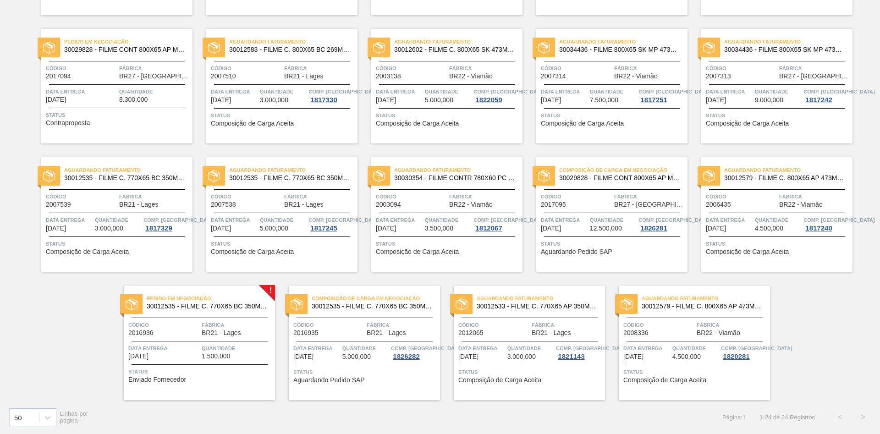
click at [163, 290] on div "Pedido em Negociação 30012535 - FILME C. 770X65 BC 350ML C12 429 Código 2016936…" at bounding box center [199, 342] width 151 height 115
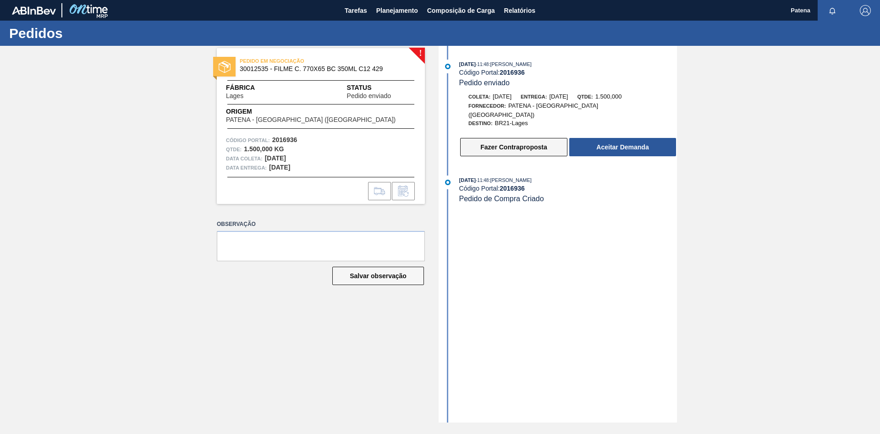
click at [492, 142] on button "Fazer Contraproposta" at bounding box center [513, 147] width 107 height 18
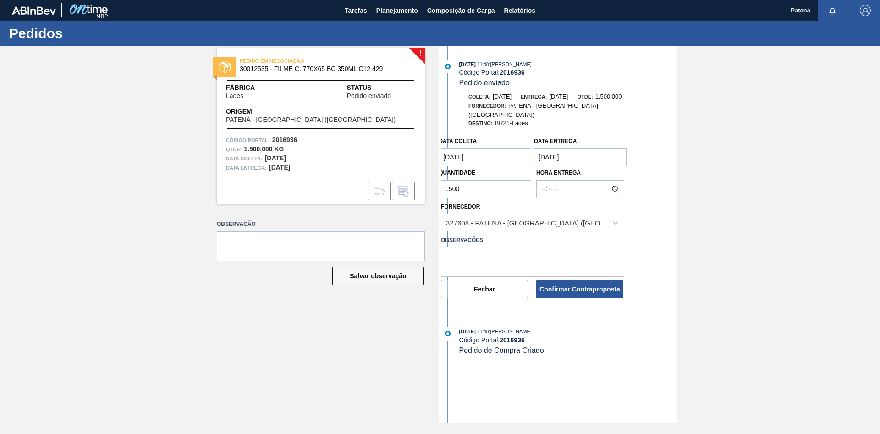
click at [471, 184] on input "1.500" at bounding box center [484, 189] width 93 height 18
drag, startPoint x: 475, startPoint y: 183, endPoint x: 414, endPoint y: 182, distance: 60.9
click at [438, 182] on input "1.500" at bounding box center [484, 189] width 93 height 18
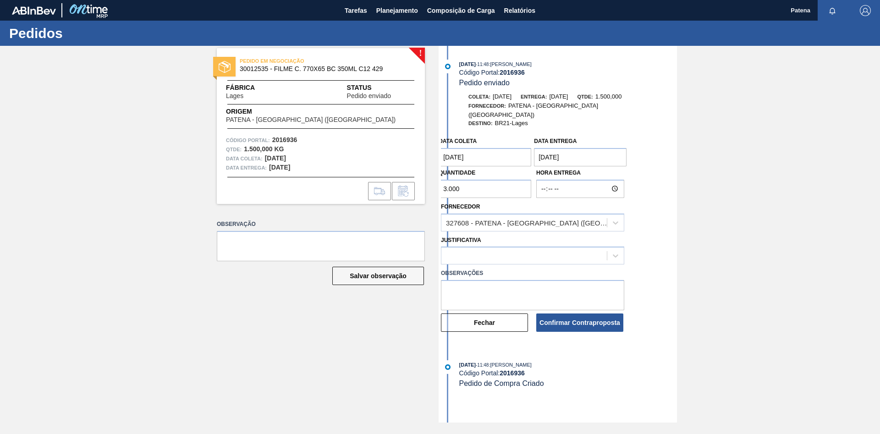
type input "3.000"
click at [474, 286] on textarea at bounding box center [532, 295] width 183 height 30
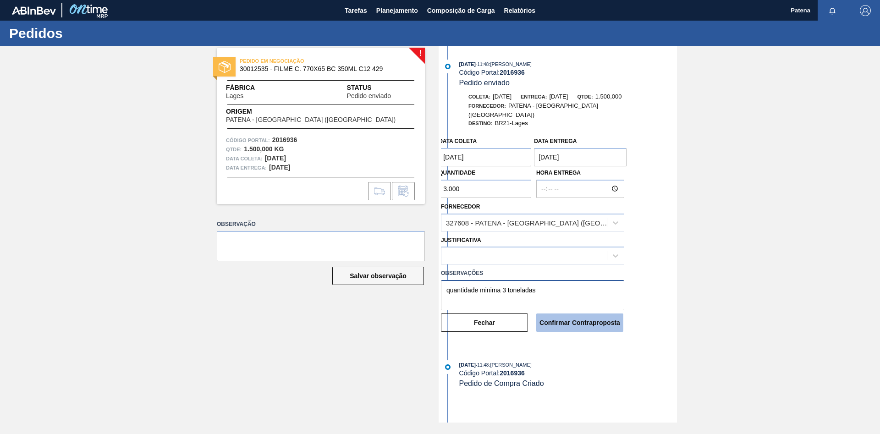
type textarea "quantidade minima 3 toneladas"
click at [596, 290] on button "Confirmar Contraproposta" at bounding box center [579, 322] width 87 height 18
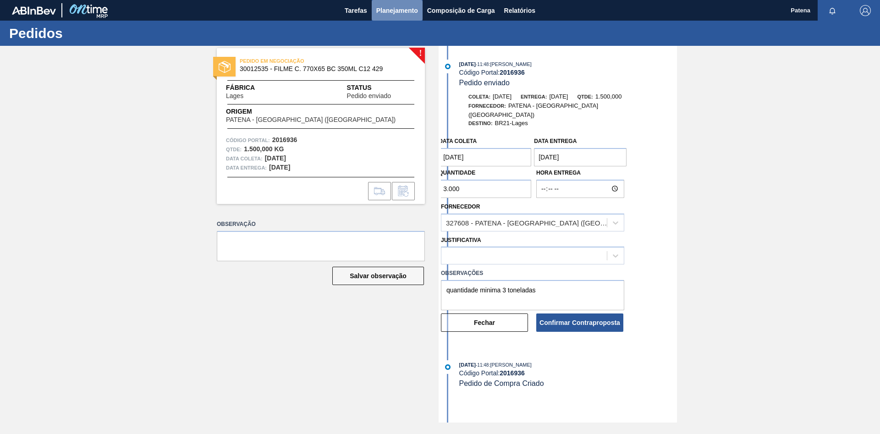
click at [411, 13] on span "Planejamento" at bounding box center [397, 10] width 42 height 11
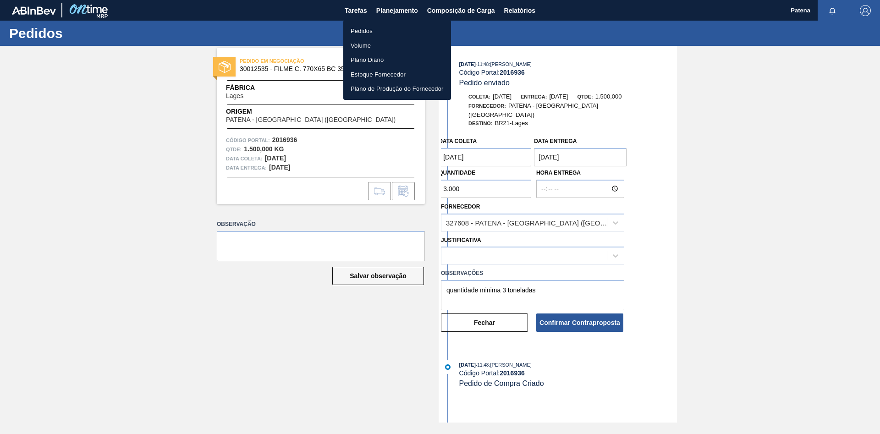
click at [386, 33] on li "Pedidos" at bounding box center [397, 31] width 108 height 15
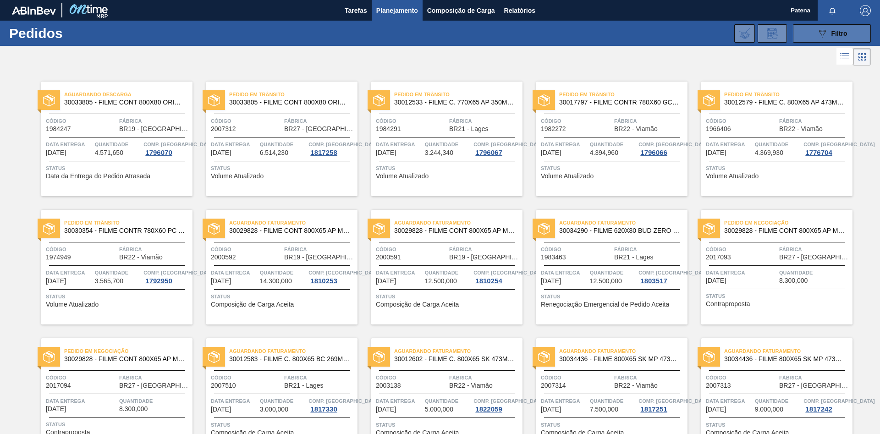
click at [625, 30] on div "089F7B8B-B2A5-4AFE-B5C0-19BA573D28AC Filtro" at bounding box center [831, 33] width 31 height 11
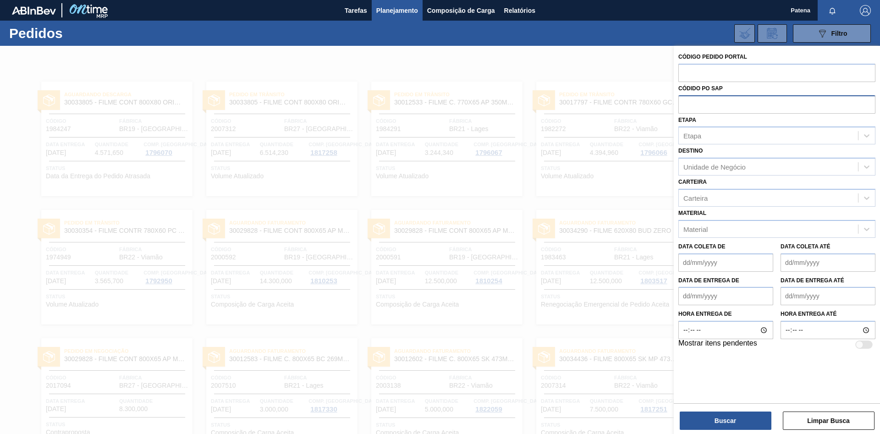
click at [625, 99] on input "text" at bounding box center [776, 103] width 197 height 17
type input "50798970"
click at [625, 290] on button "Buscar" at bounding box center [725, 420] width 92 height 18
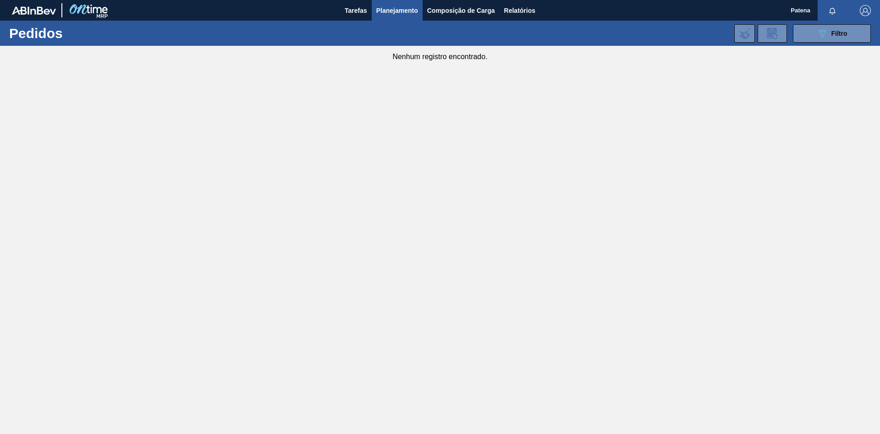
click at [399, 12] on span "Planejamento" at bounding box center [397, 10] width 42 height 11
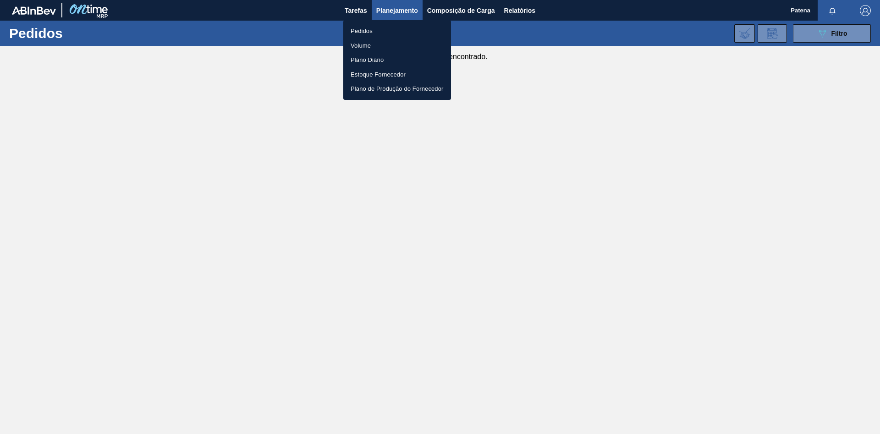
click at [625, 38] on div at bounding box center [440, 217] width 880 height 434
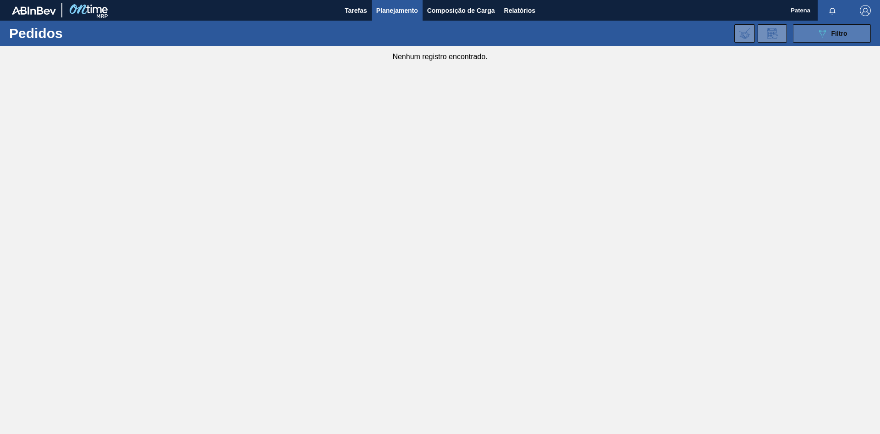
click at [625, 35] on button "089F7B8B-B2A5-4AFE-B5C0-19BA573D28AC Filtro" at bounding box center [832, 33] width 78 height 18
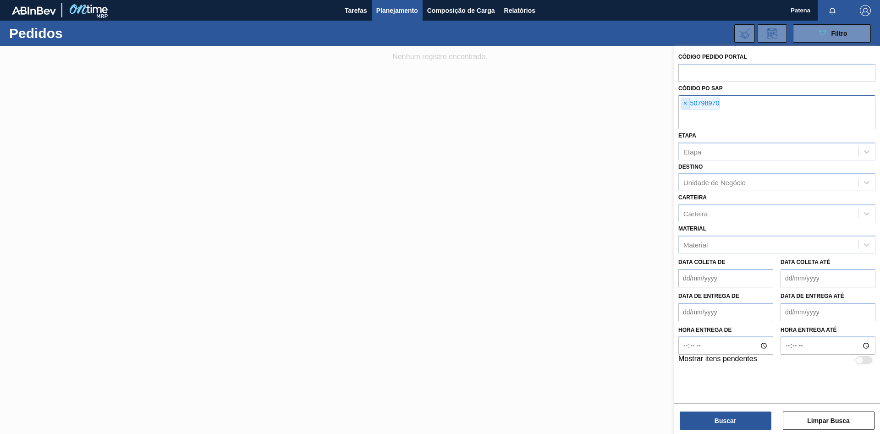
click at [625, 104] on span "×" at bounding box center [685, 103] width 9 height 11
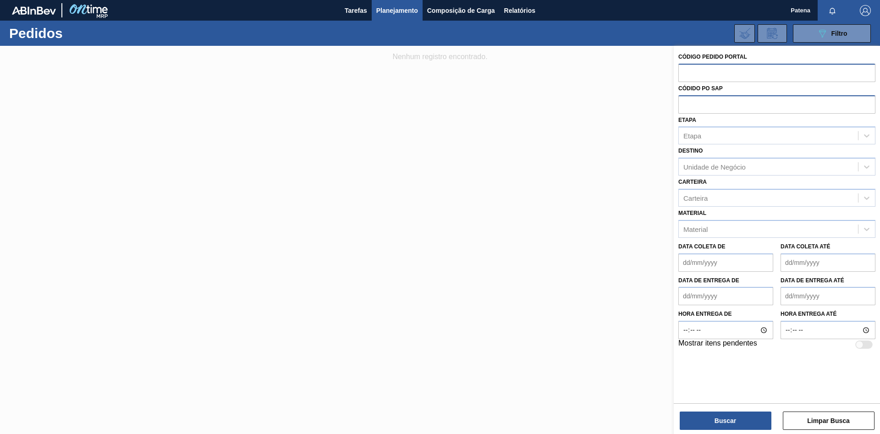
click at [625, 72] on input "text" at bounding box center [776, 72] width 197 height 17
paste input "2018523"
type input "2018523"
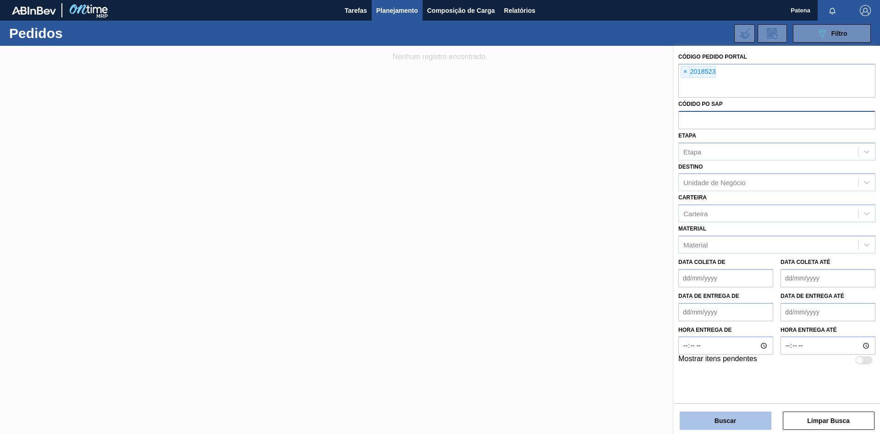
click at [625, 290] on button "Buscar" at bounding box center [725, 420] width 92 height 18
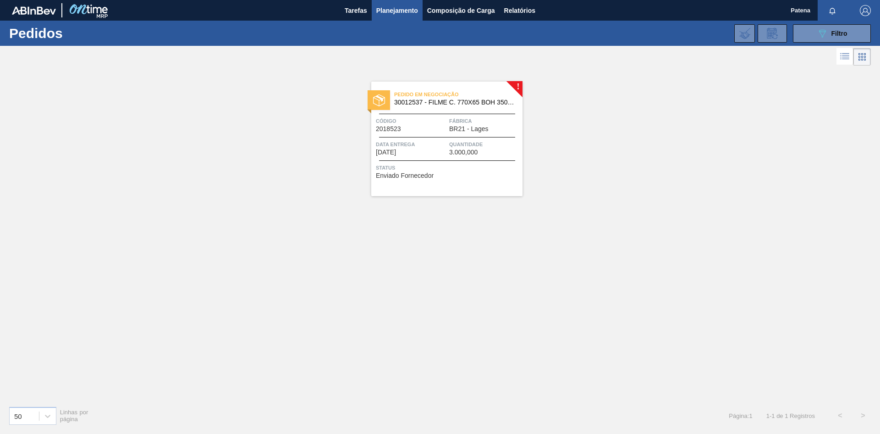
click at [440, 159] on div "Pedido em Negociação 30012537 - FILME C. 770X65 BOH 350ML C12 429 Código 201852…" at bounding box center [446, 139] width 151 height 115
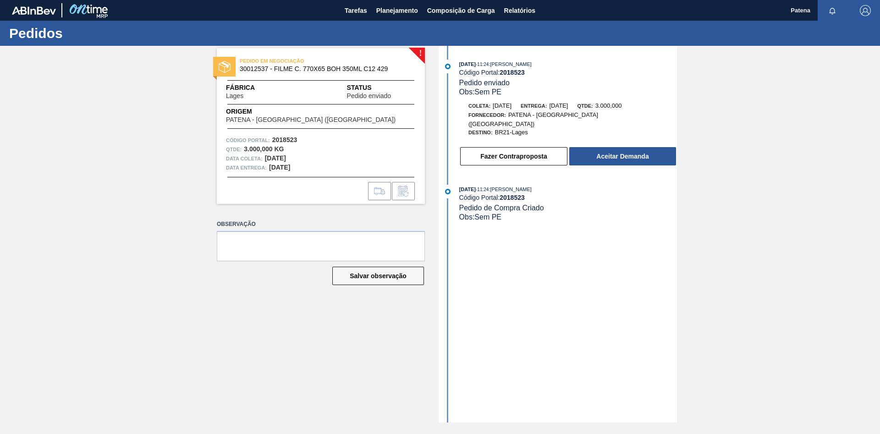
click at [625, 290] on div "! PEDIDO EM NEGOCIAÇÃO 30012537 - FILME C. 770X65 BOH 350ML C12 429 Fábrica Lag…" at bounding box center [440, 234] width 880 height 377
click at [361, 10] on span "Tarefas" at bounding box center [356, 10] width 22 height 11
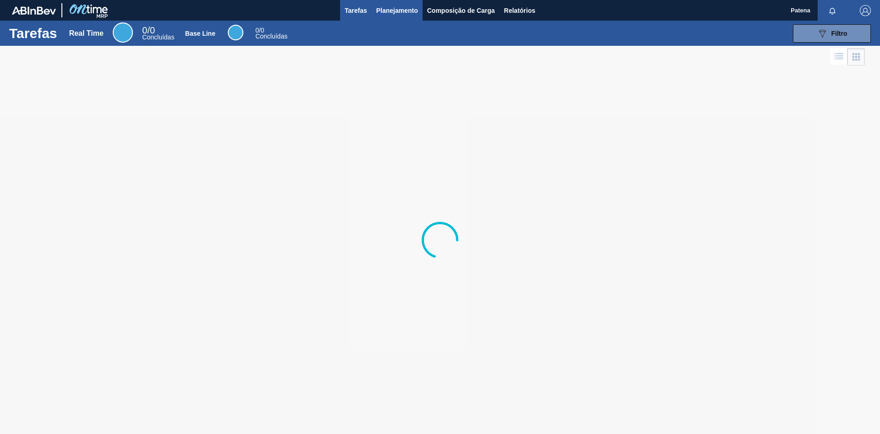
click at [399, 9] on span "Planejamento" at bounding box center [397, 10] width 42 height 11
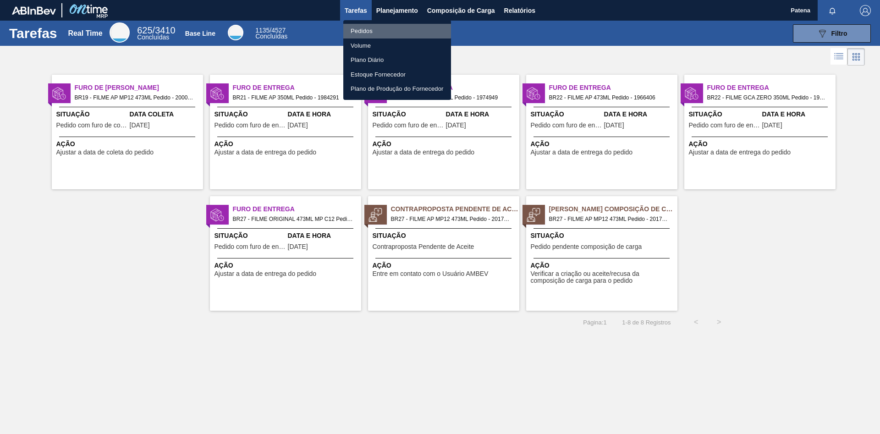
click at [389, 30] on li "Pedidos" at bounding box center [397, 31] width 108 height 15
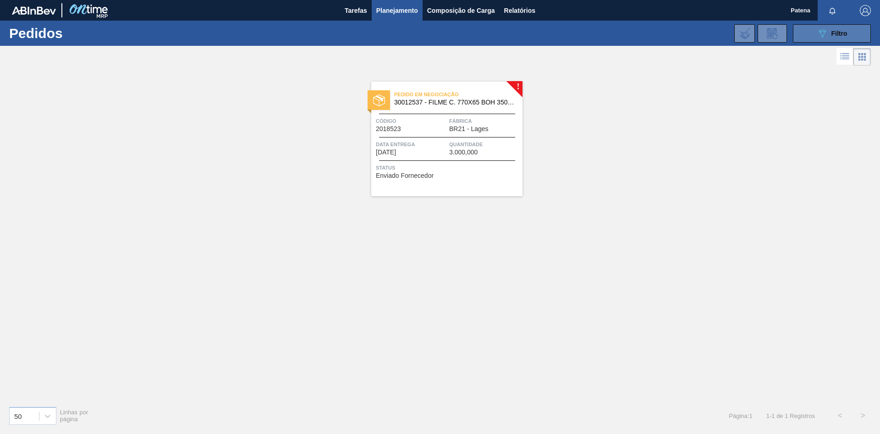
click at [625, 34] on span "Filtro" at bounding box center [839, 33] width 16 height 7
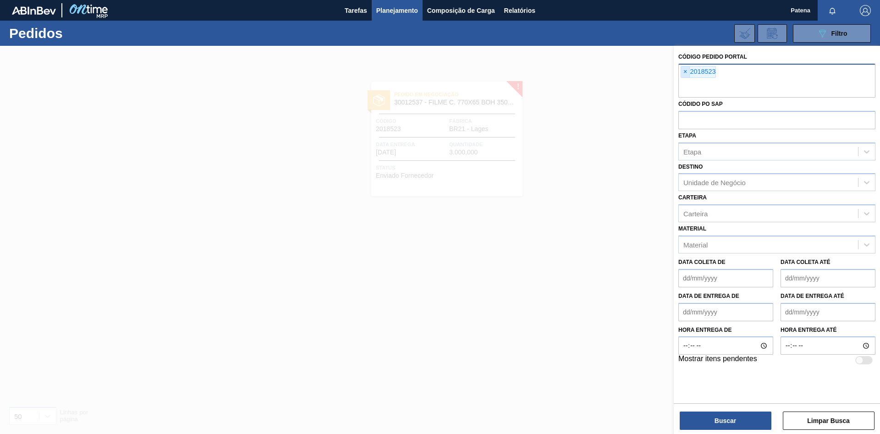
click at [625, 71] on span "×" at bounding box center [685, 71] width 9 height 11
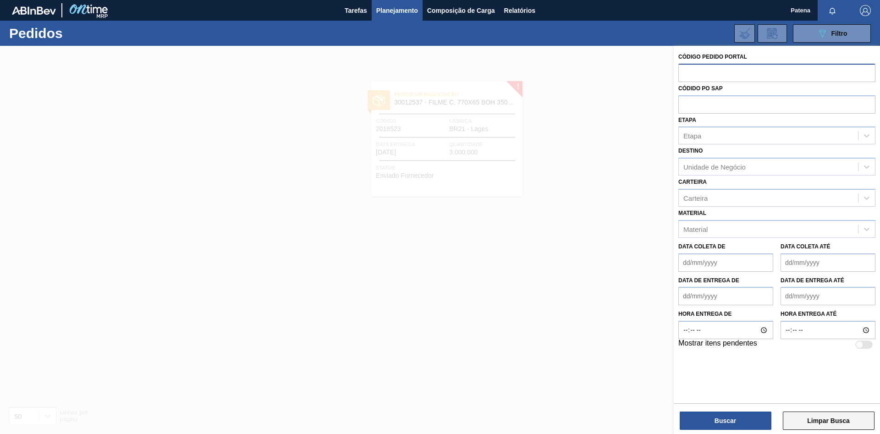
click at [625, 290] on button "Limpar Busca" at bounding box center [828, 420] width 92 height 18
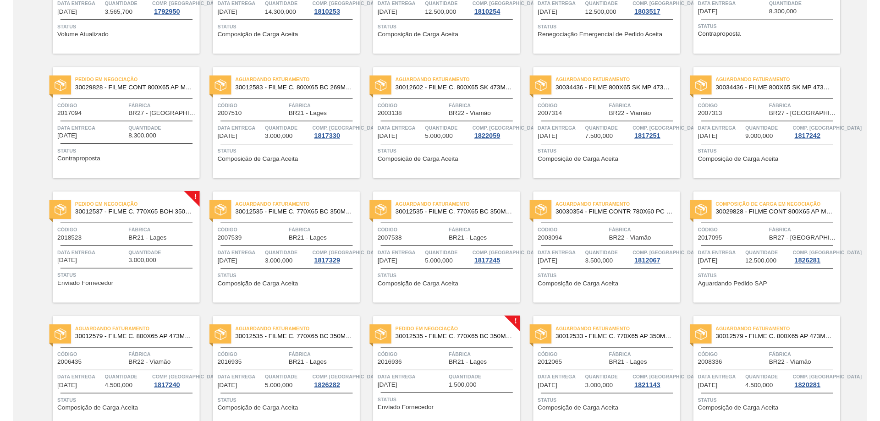
scroll to position [309, 0]
